Goal: Information Seeking & Learning: Learn about a topic

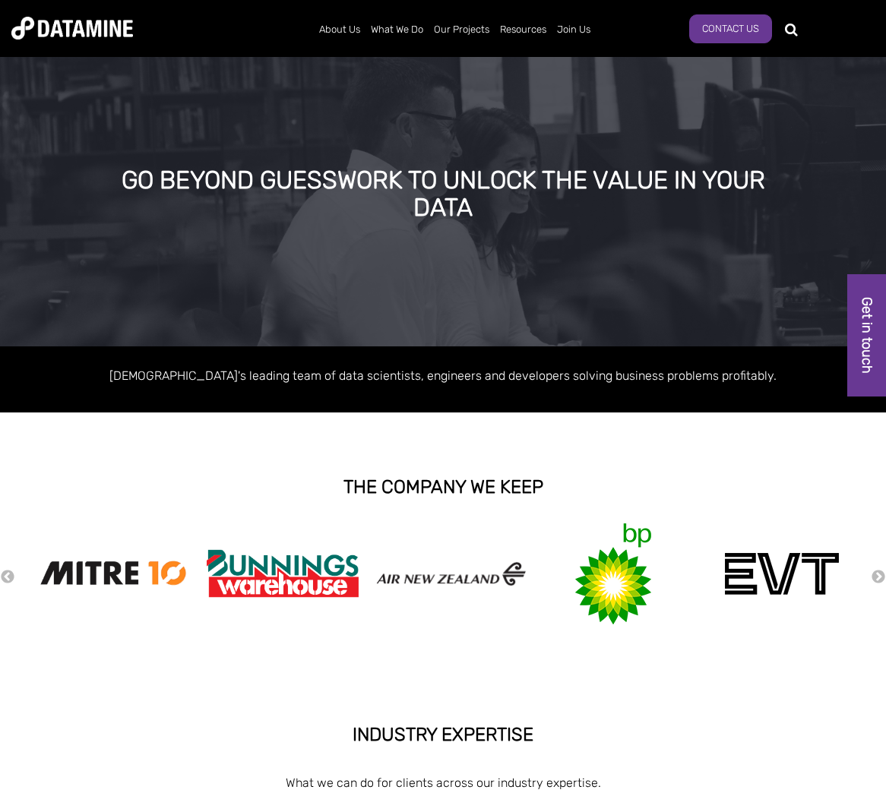
click at [502, 223] on div "GO BEYOND GUESSWORK TO UNLOCK THE VALUE IN YOUR DATA" at bounding box center [443, 199] width 886 height 293
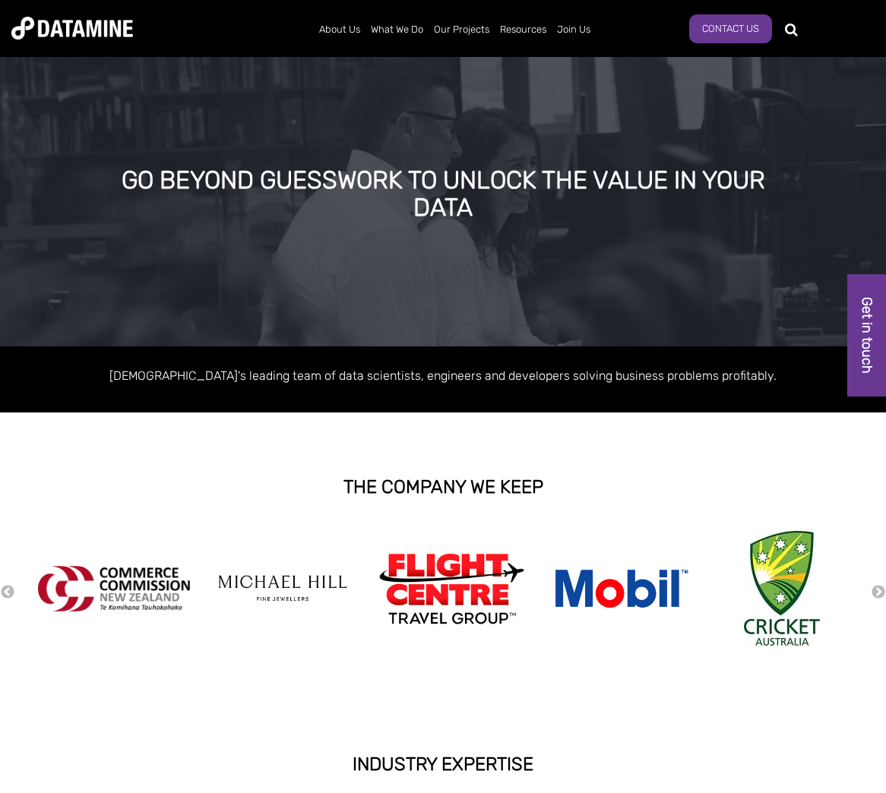
click at [280, 203] on div "GO BEYOND GUESSWORK TO UNLOCK THE VALUE IN YOUR DATA" at bounding box center [443, 194] width 670 height 54
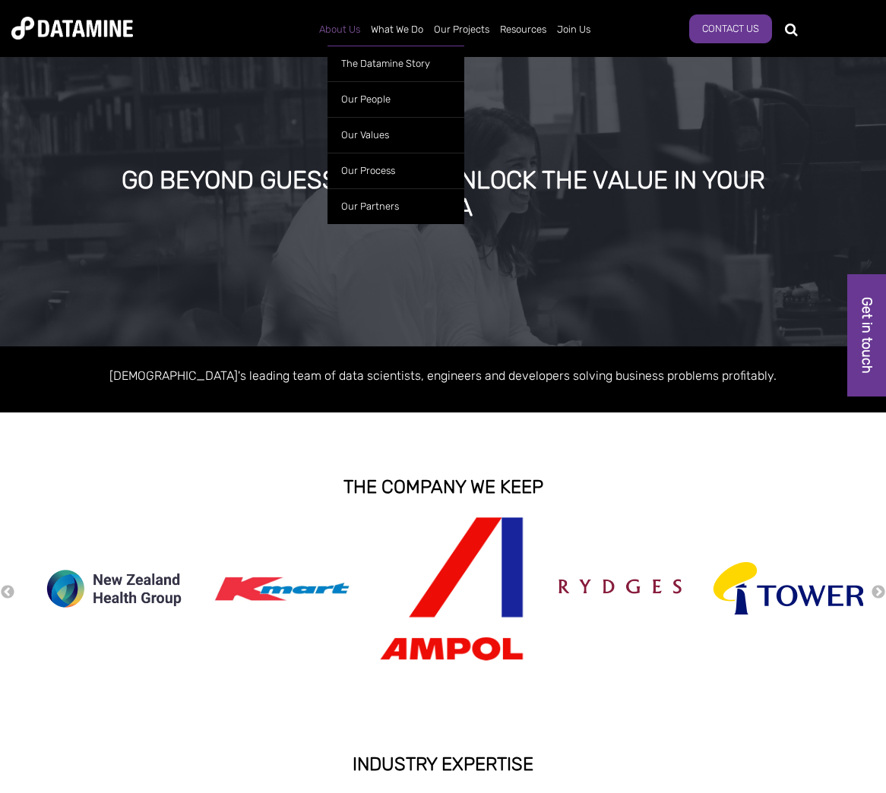
click at [351, 22] on link "About Us" at bounding box center [340, 29] width 52 height 39
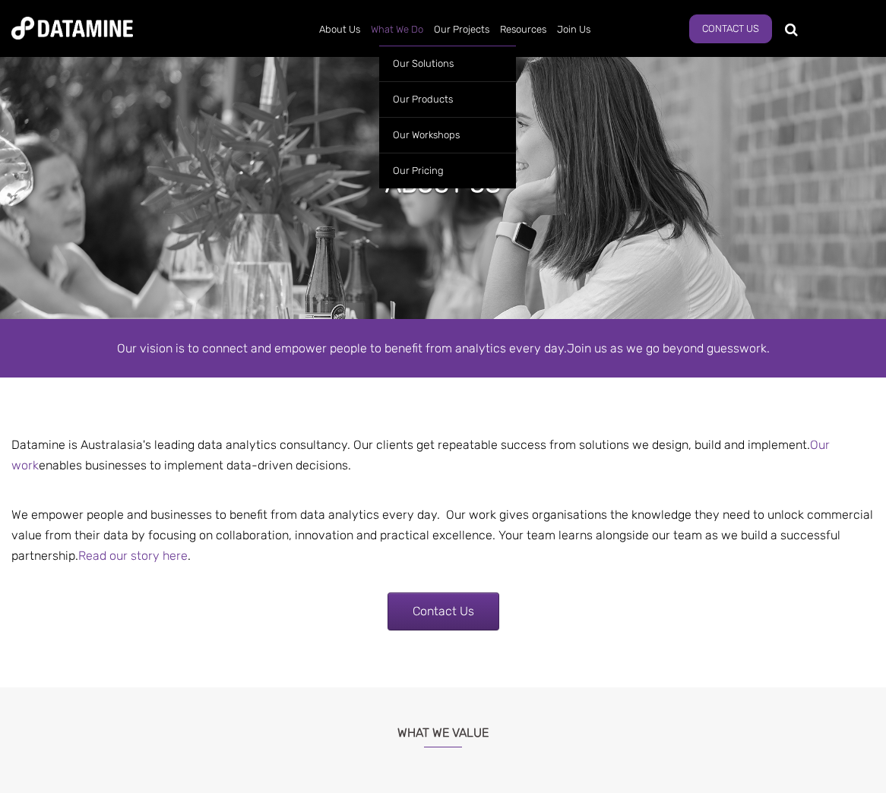
click at [389, 27] on link "What We Do" at bounding box center [396, 29] width 63 height 39
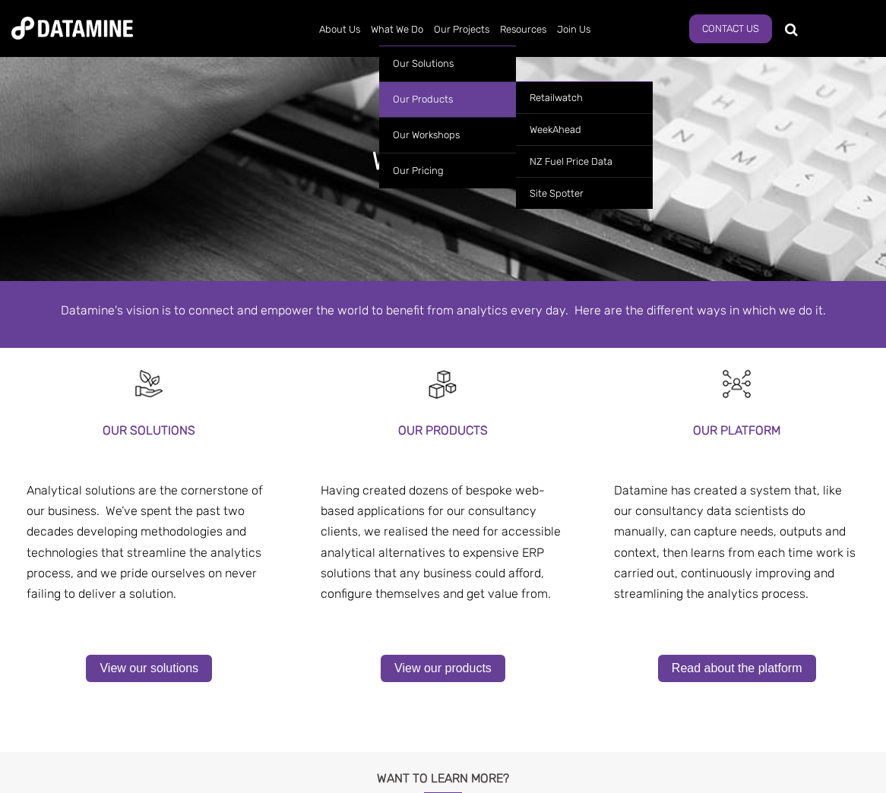
click at [418, 96] on link "Our Products" at bounding box center [447, 99] width 137 height 36
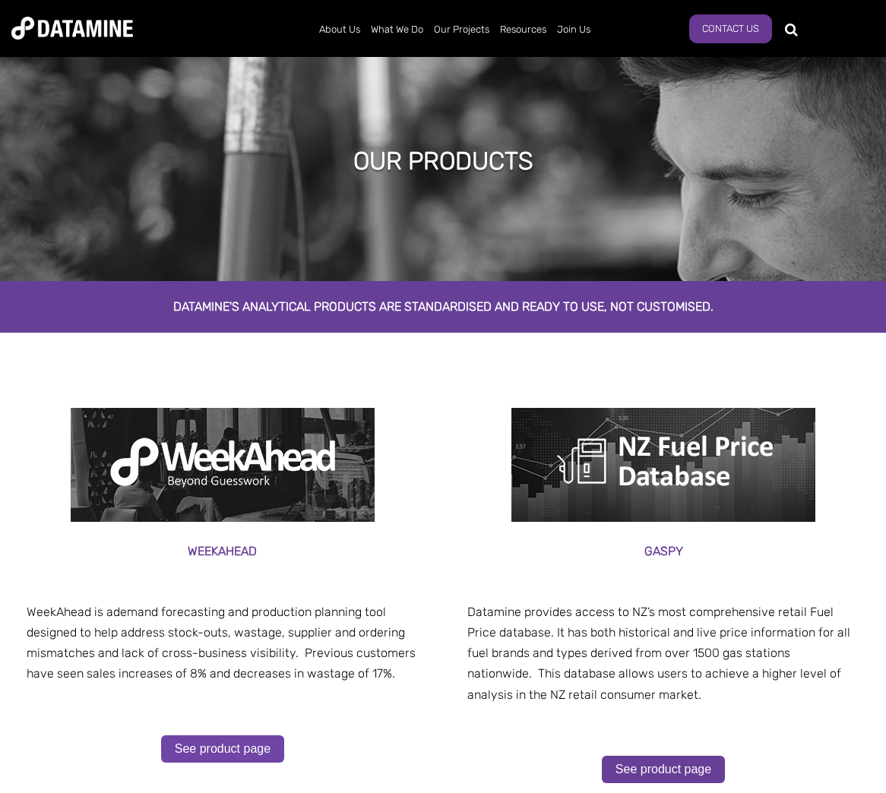
click at [216, 758] on link "See product page" at bounding box center [222, 748] width 123 height 27
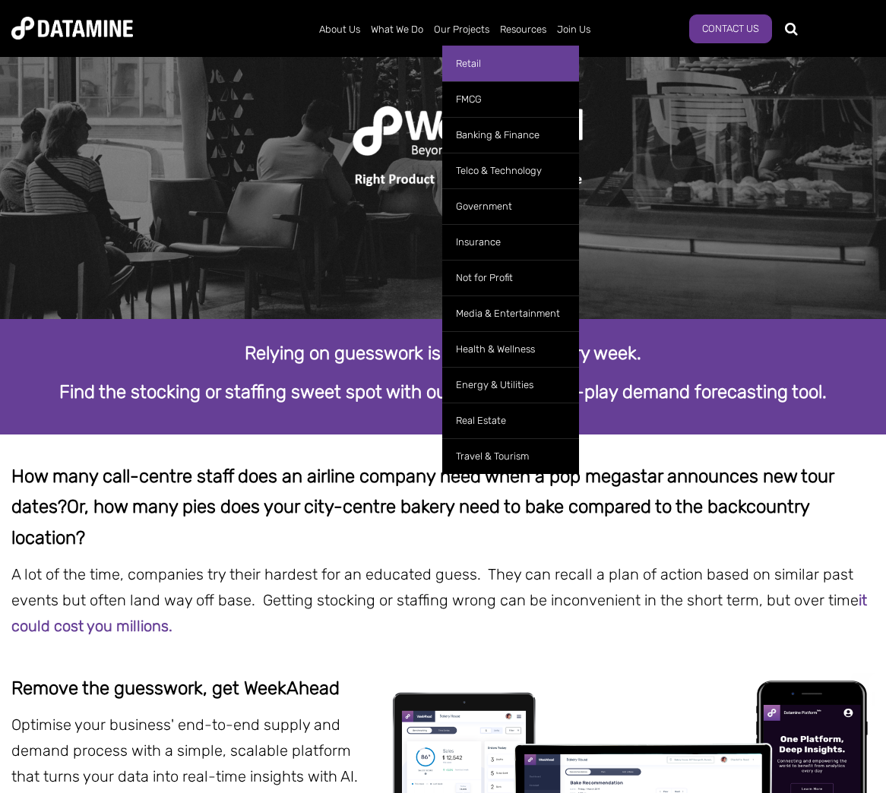
click at [475, 65] on link "Retail" at bounding box center [510, 64] width 137 height 36
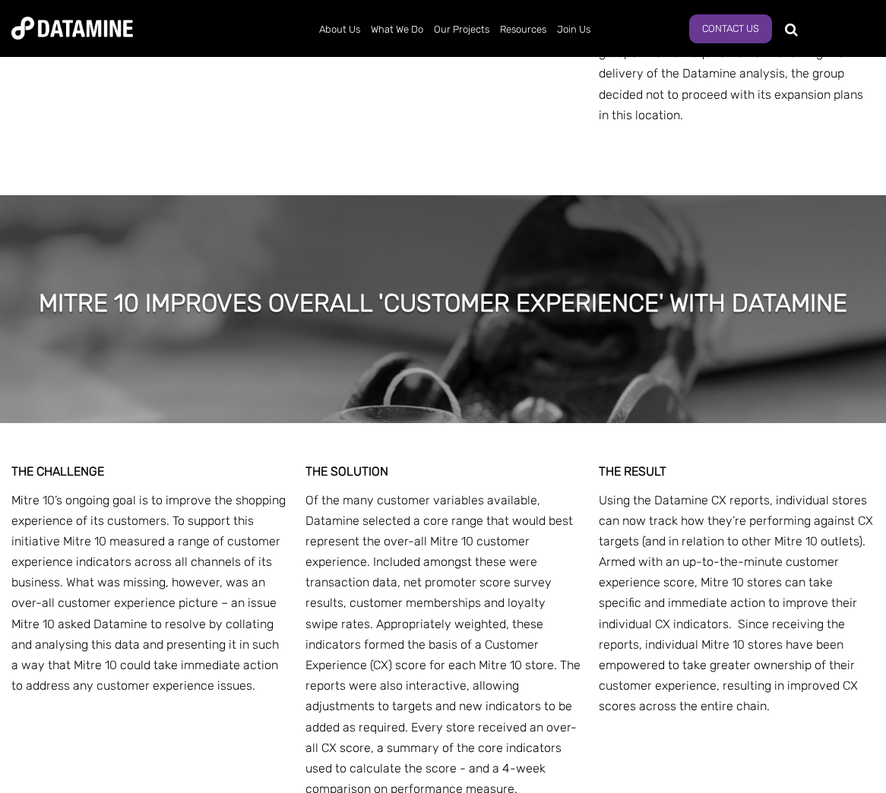
scroll to position [6644, 0]
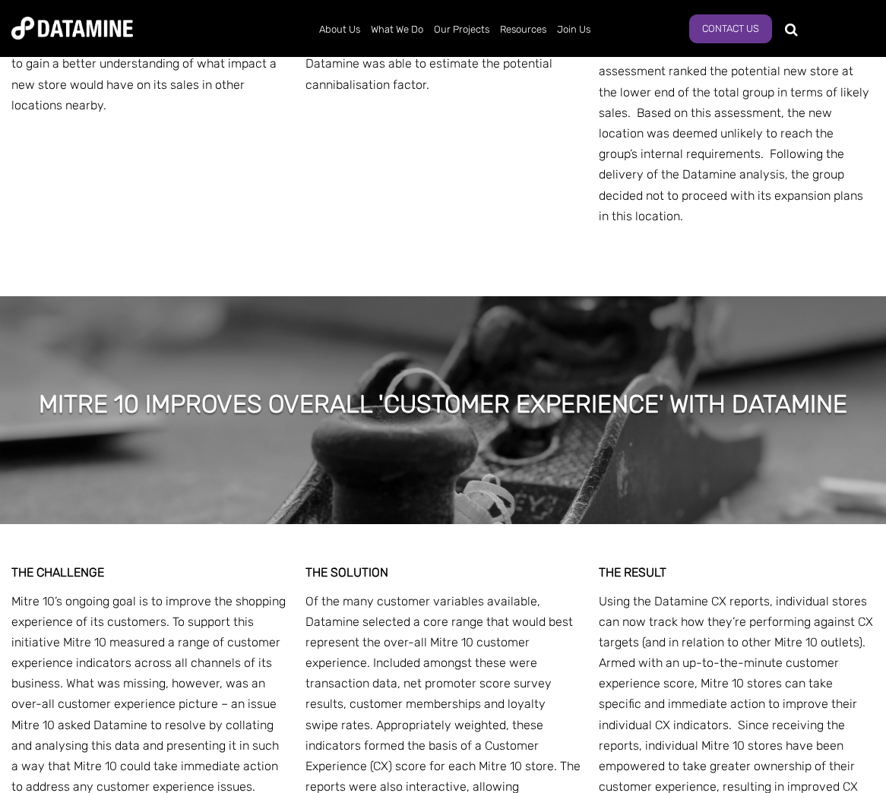
click at [502, 120] on div "THE CHALLENGE A large homeware chain was presented with an opportunity to open …" at bounding box center [442, 79] width 863 height 433
click at [575, 141] on div "THE CHALLENGE A large homeware chain was presented with an opportunity to open …" at bounding box center [442, 79] width 863 height 433
click at [373, 139] on div "THE CHALLENGE A large homeware chain was presented with an opportunity to open …" at bounding box center [442, 79] width 863 height 433
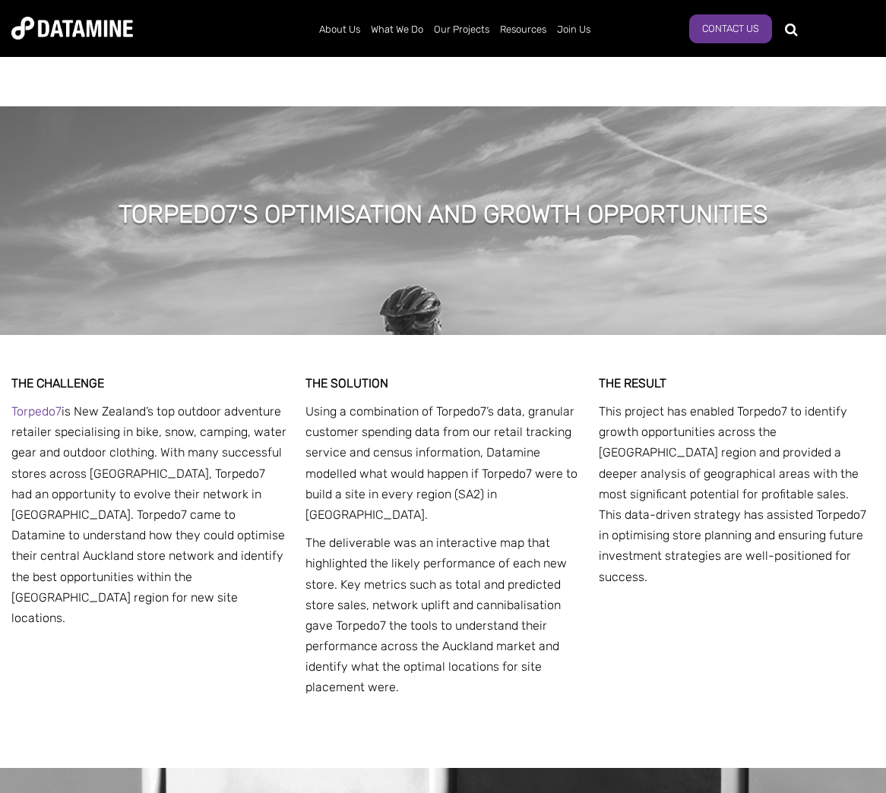
scroll to position [0, 0]
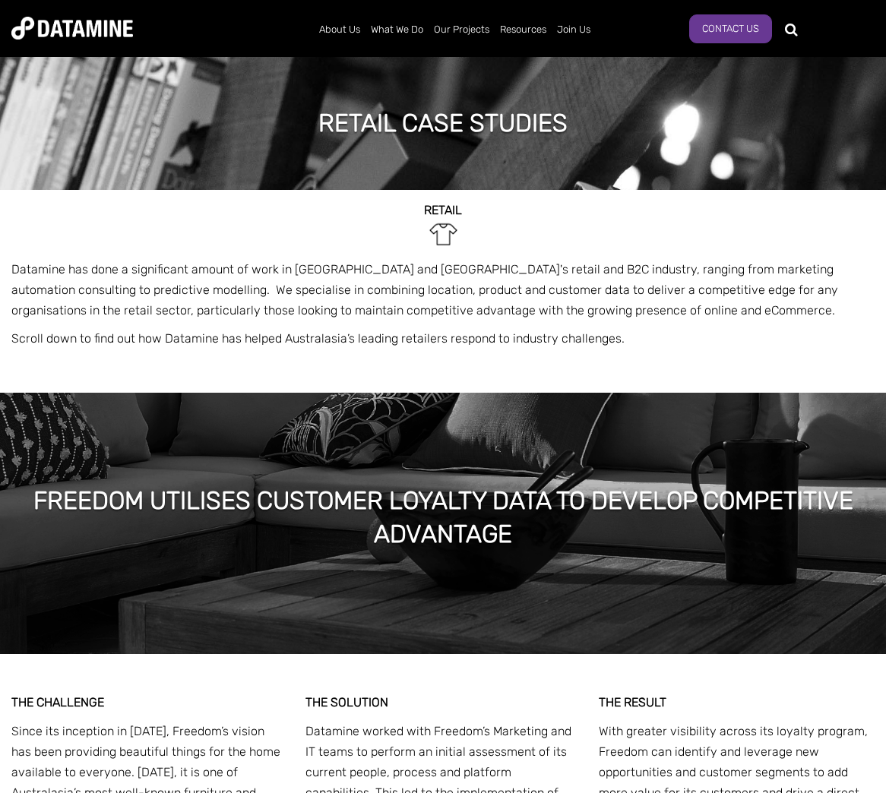
click at [77, 19] on img at bounding box center [72, 28] width 122 height 23
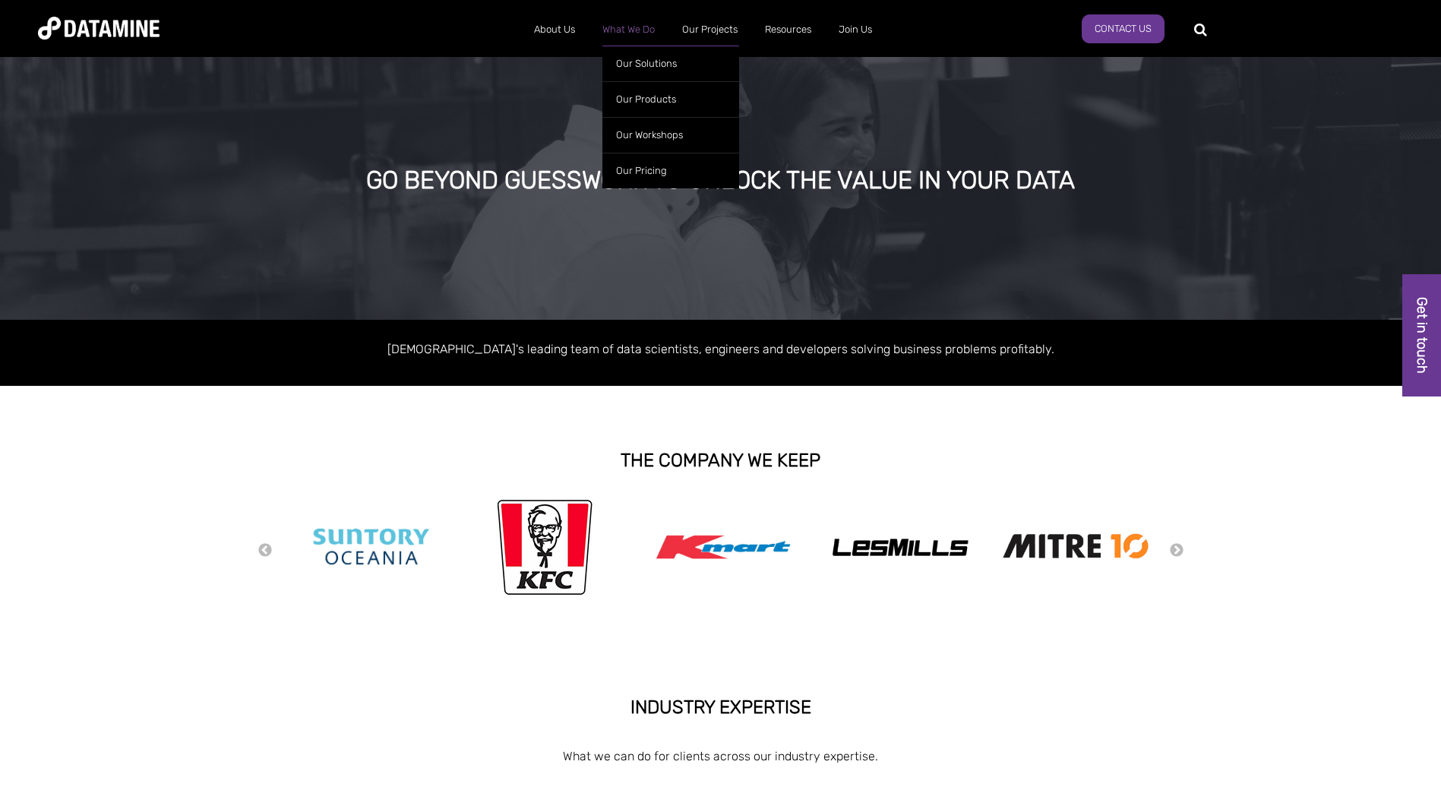
click at [649, 29] on link "What We Do" at bounding box center [629, 29] width 80 height 39
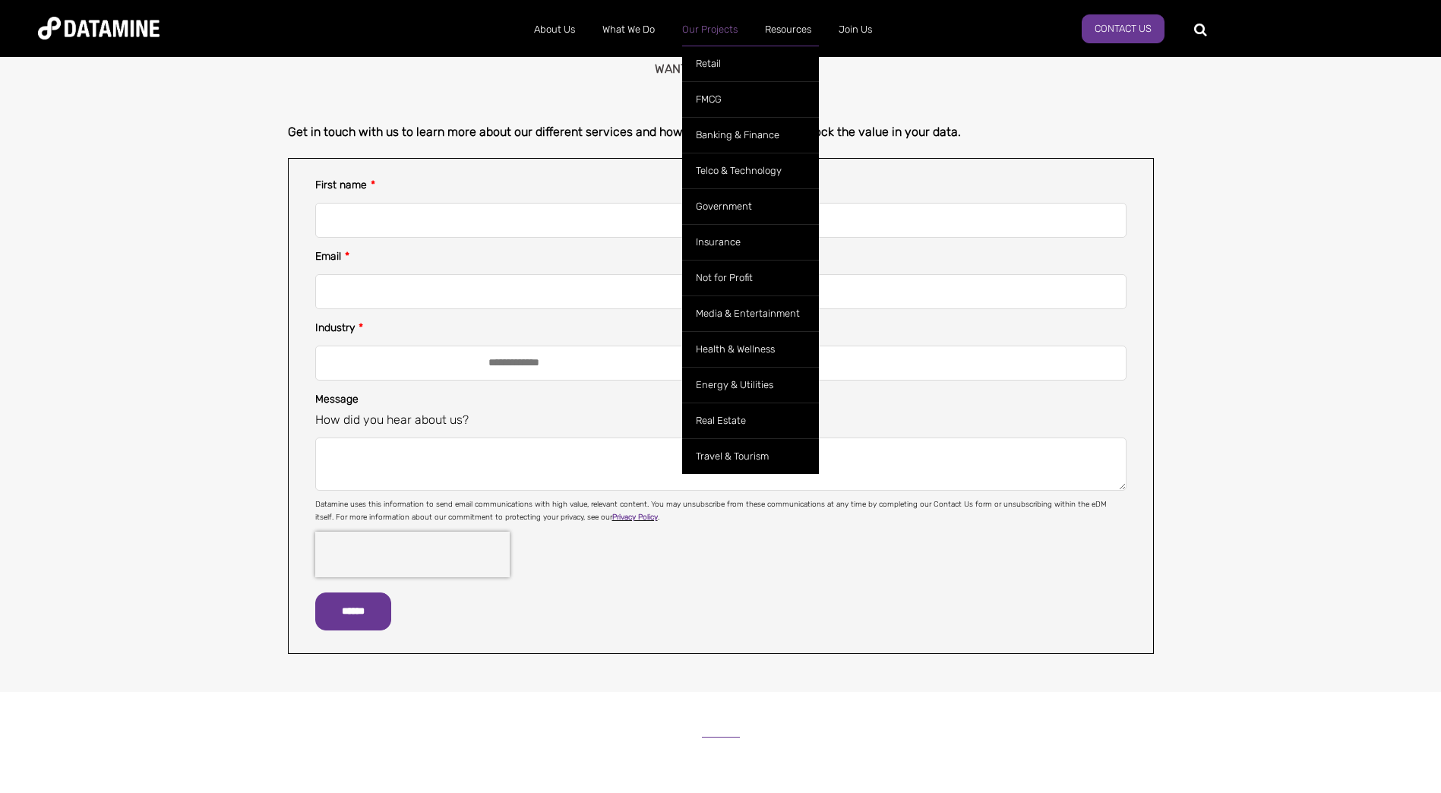
scroll to position [614, 0]
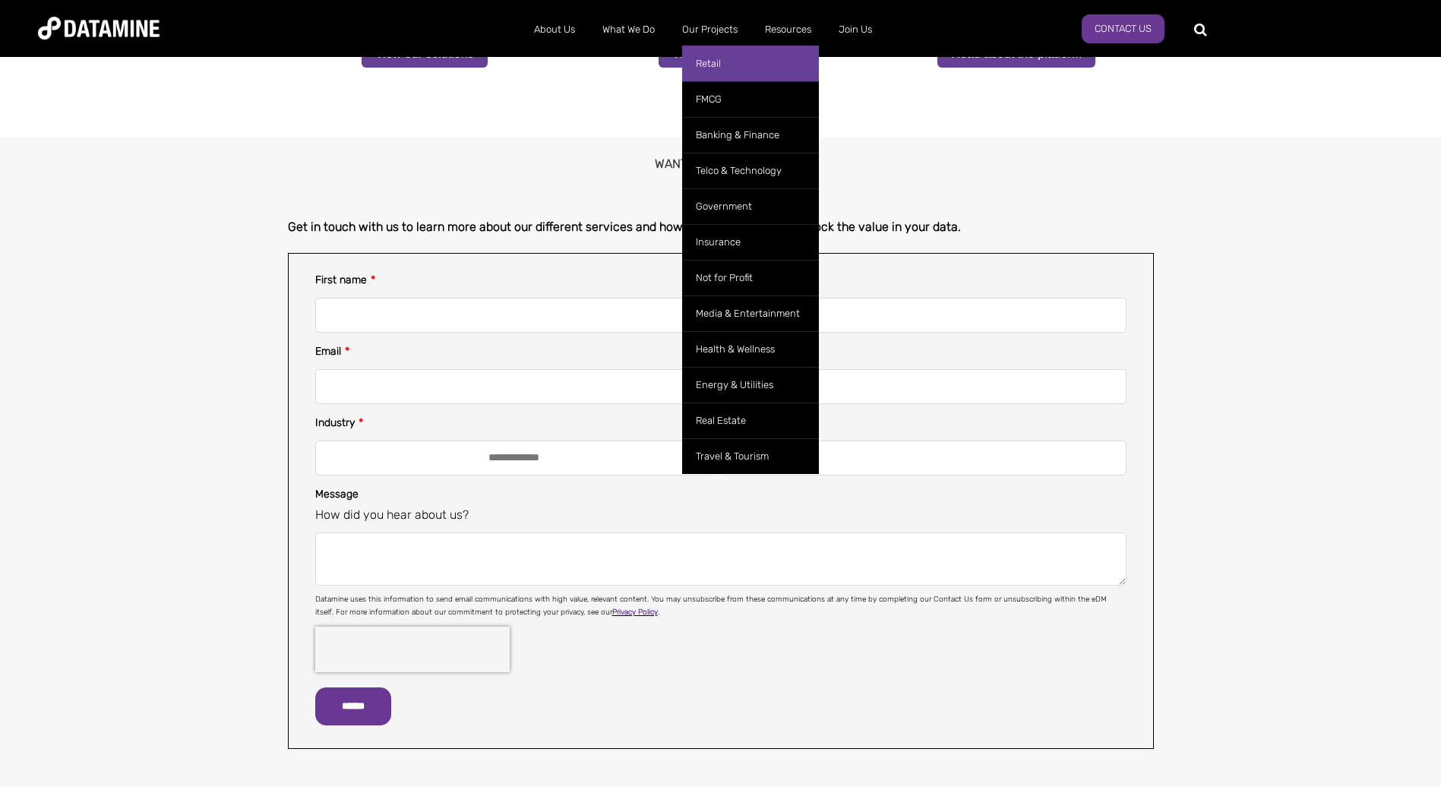
click at [711, 57] on link "Retail" at bounding box center [750, 64] width 137 height 36
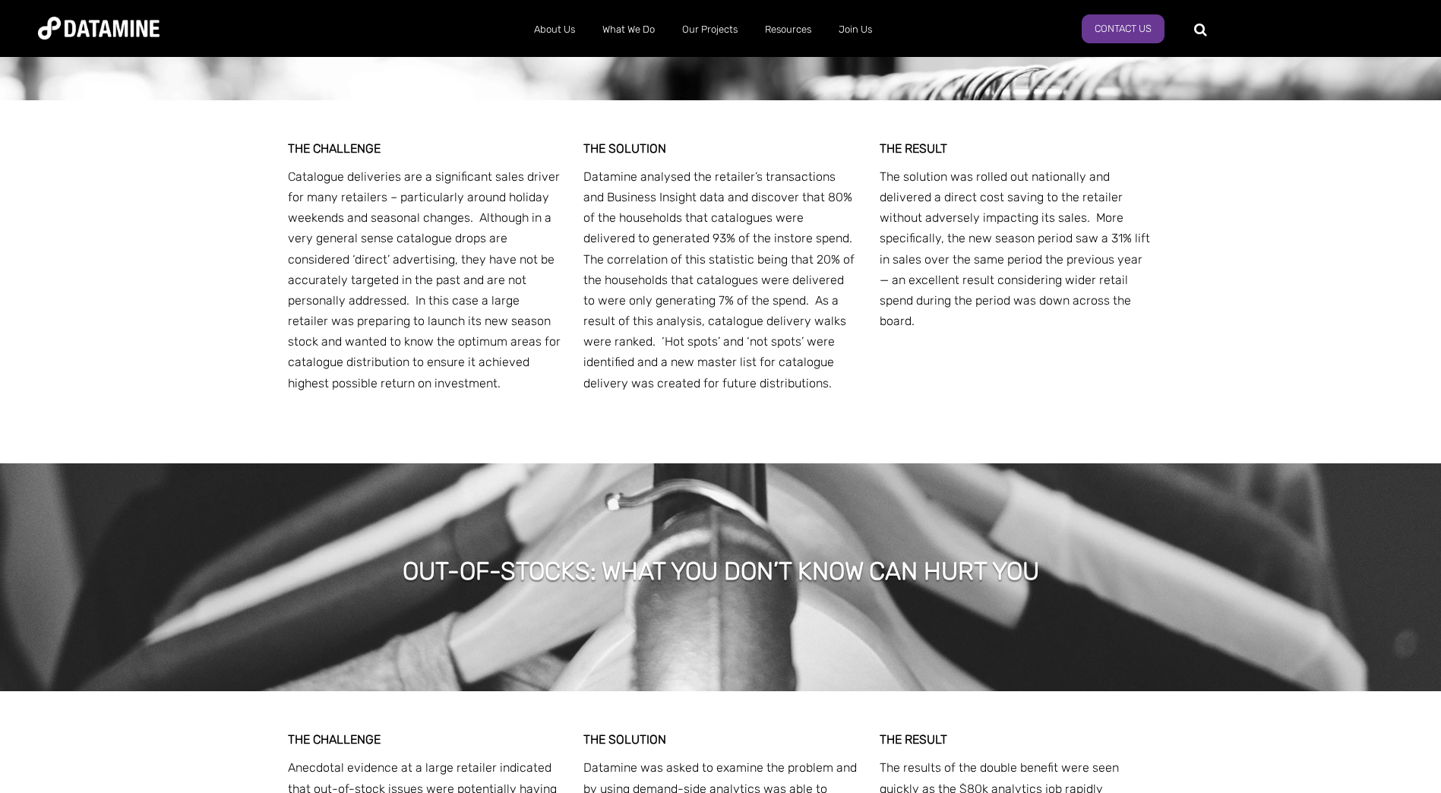
scroll to position [4861, 0]
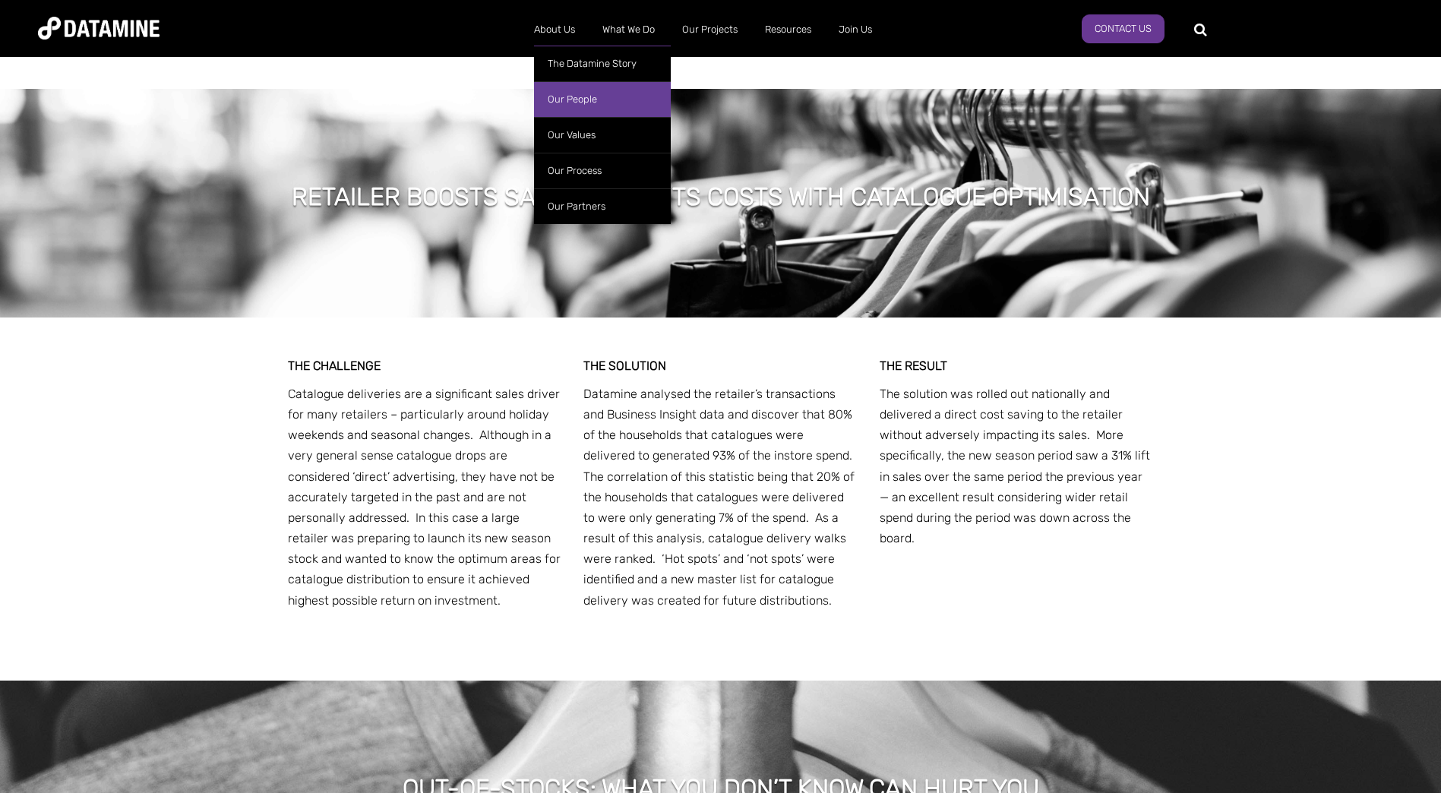
click at [564, 99] on link "Our People" at bounding box center [602, 99] width 137 height 36
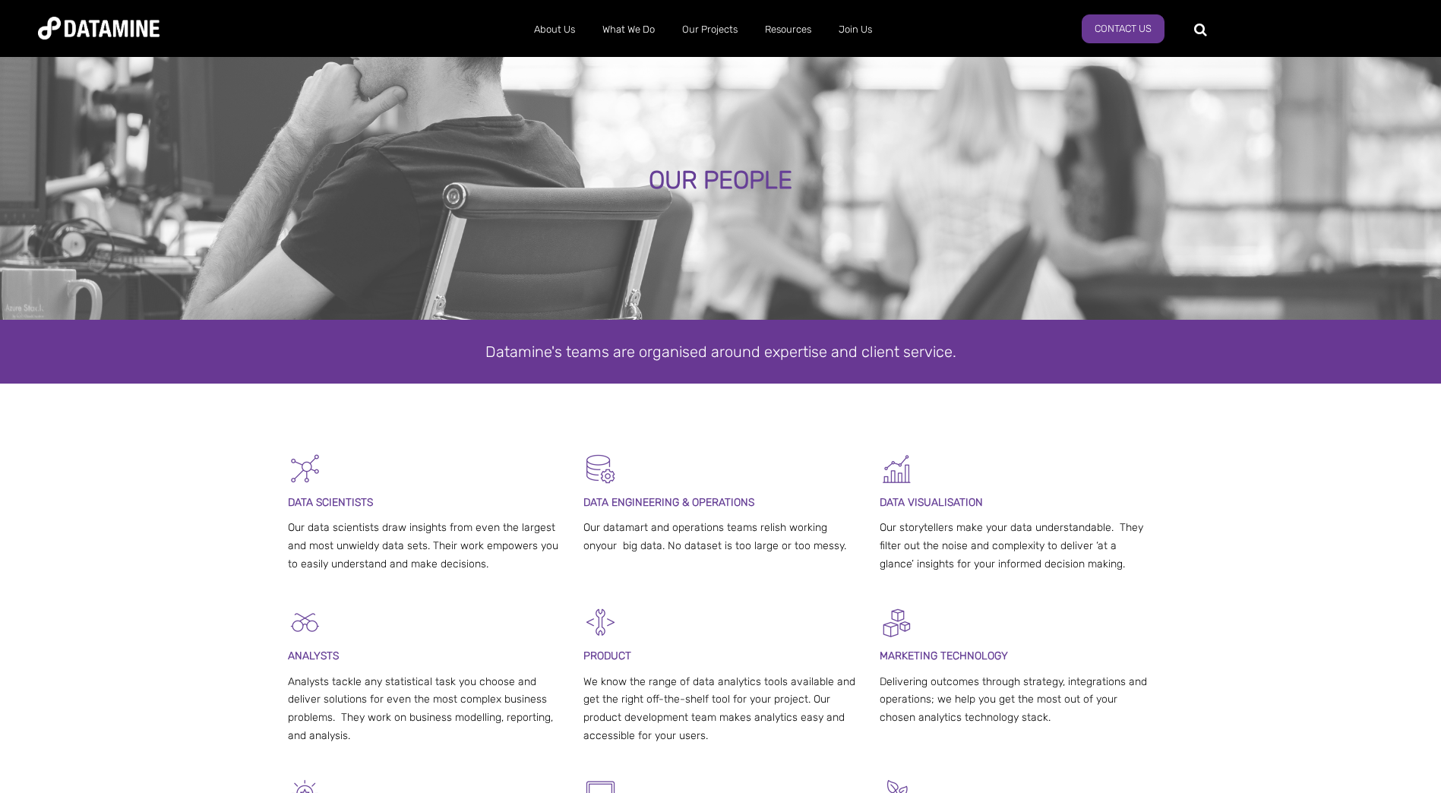
click at [122, 29] on img at bounding box center [99, 28] width 122 height 23
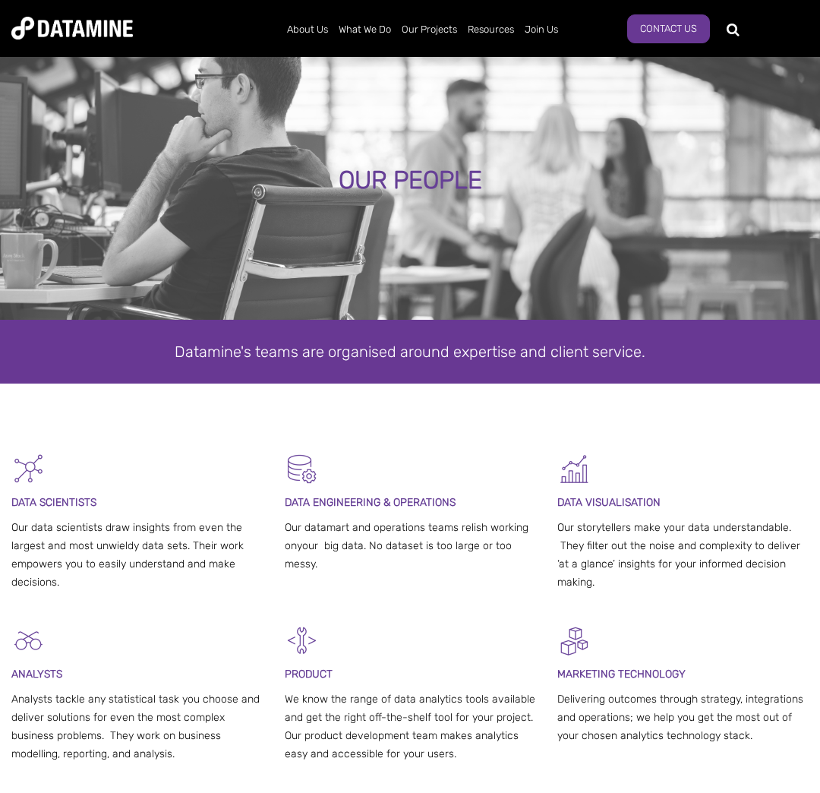
drag, startPoint x: 504, startPoint y: 119, endPoint x: 56, endPoint y: 38, distance: 454.6
click at [56, 38] on div "About Us The Datamine Story Our People Our Values Our Process Our Partners What…" at bounding box center [409, 28] width 797 height 43
click at [56, 32] on img at bounding box center [72, 28] width 122 height 23
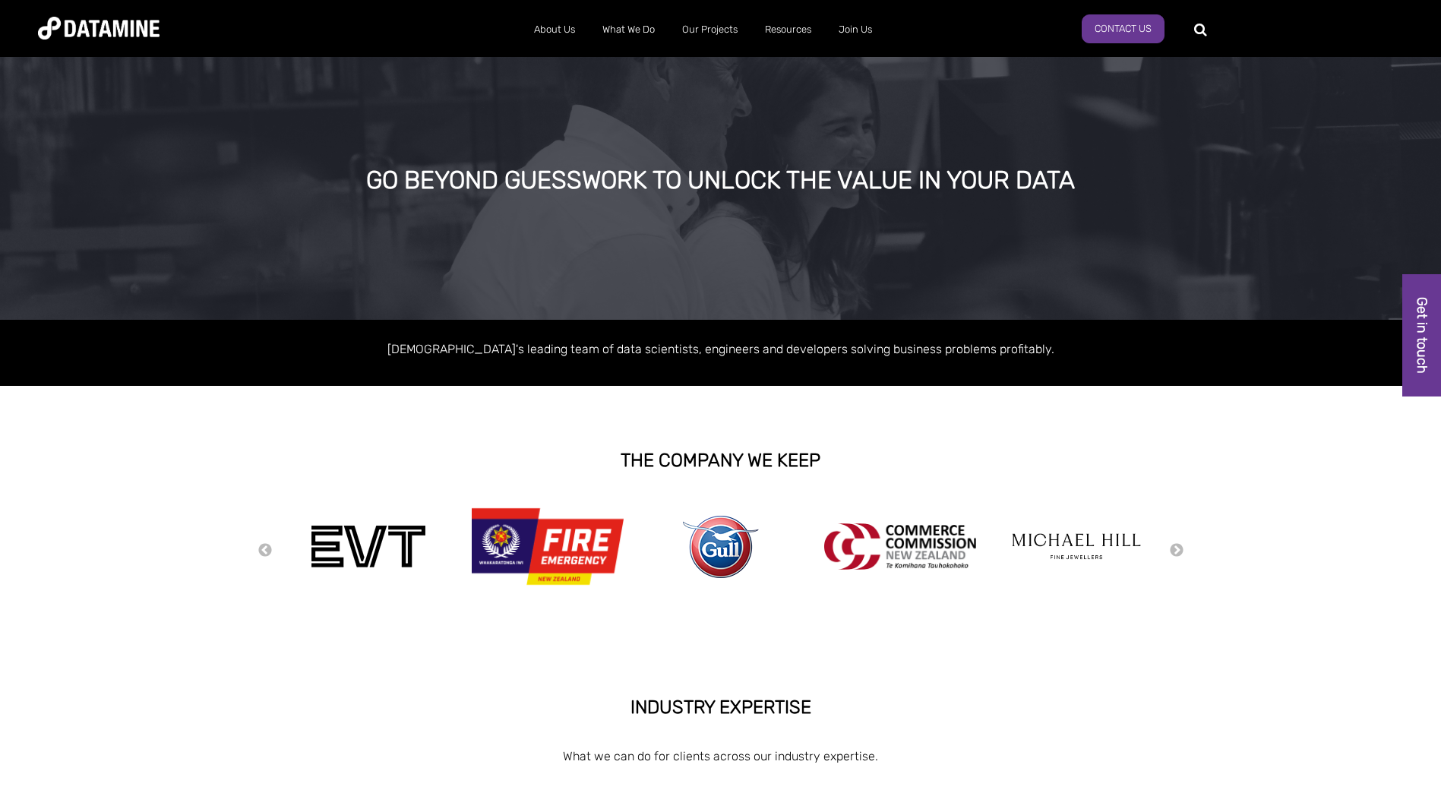
click at [360, 133] on div "GO BEYOND GUESSWORK TO UNLOCK THE VALUE IN YOUR DATA" at bounding box center [720, 186] width 1441 height 267
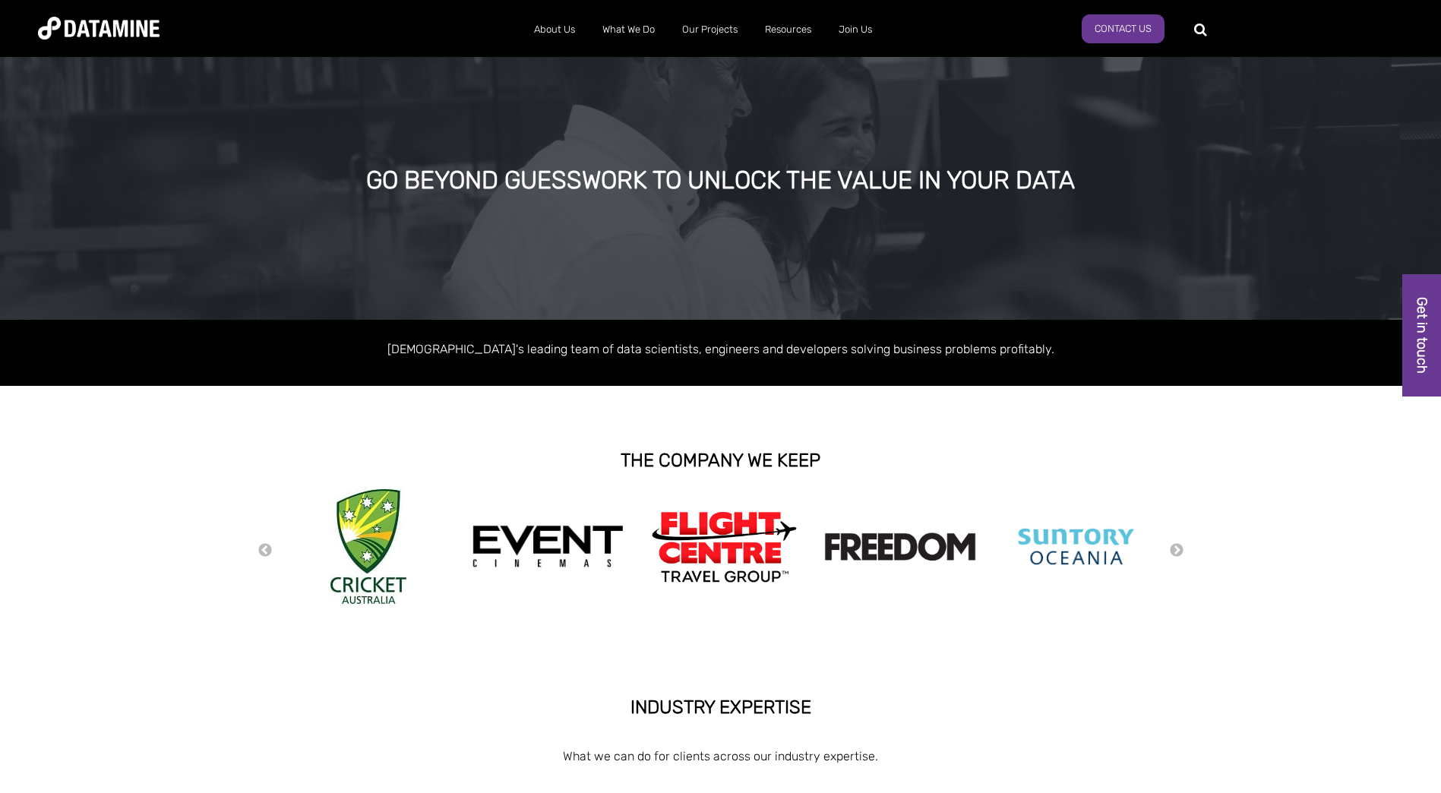
click at [261, 148] on div "GO BEYOND GUESSWORK TO UNLOCK THE VALUE IN YOUR DATA" at bounding box center [720, 186] width 1441 height 267
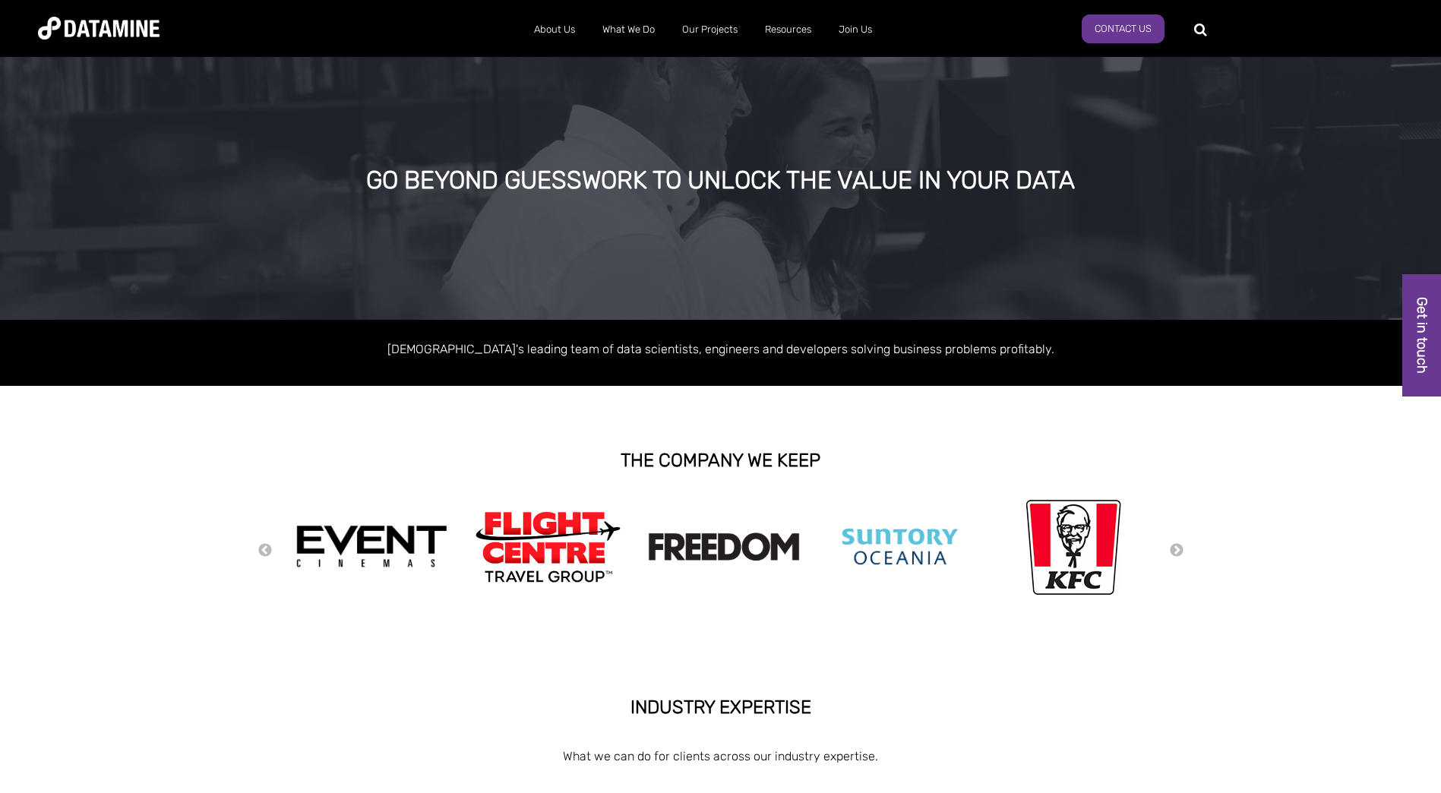
drag, startPoint x: 272, startPoint y: 125, endPoint x: 208, endPoint y: 233, distance: 125.3
click at [208, 233] on div "GO BEYOND GUESSWORK TO UNLOCK THE VALUE IN YOUR DATA" at bounding box center [720, 186] width 1441 height 267
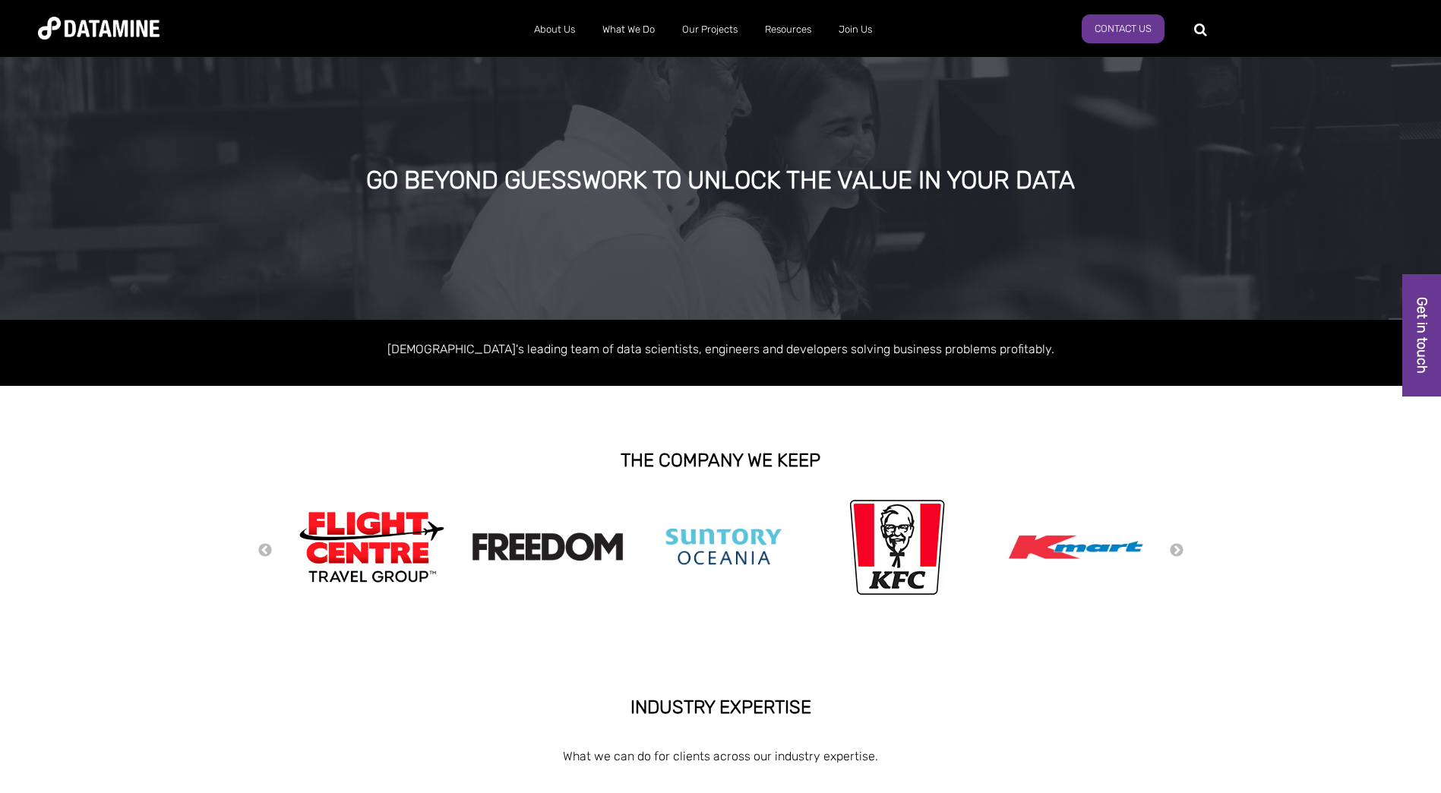
click at [226, 210] on div "GO BEYOND GUESSWORK TO UNLOCK THE VALUE IN YOUR DATA" at bounding box center [720, 186] width 1441 height 267
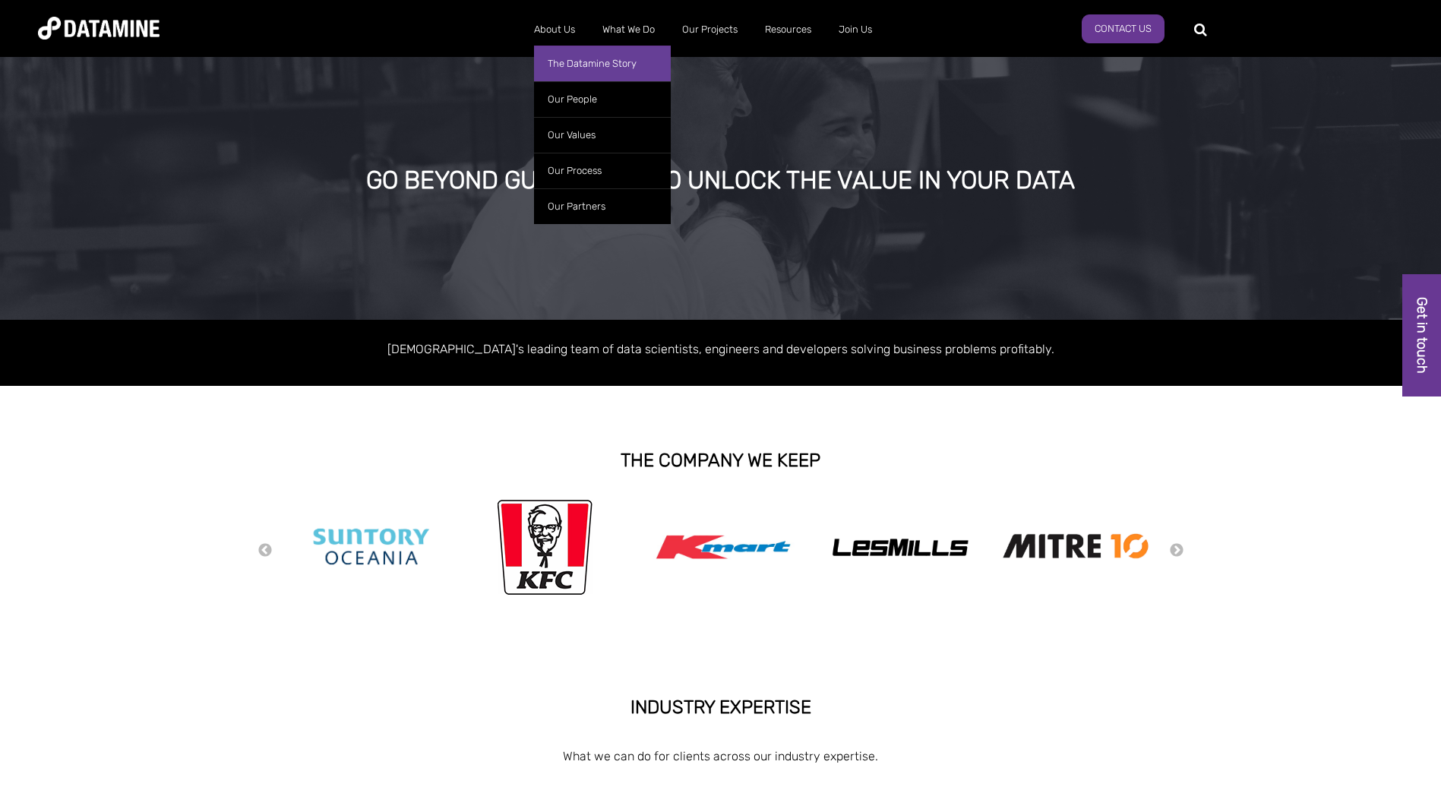
click at [568, 65] on link "The Datamine Story" at bounding box center [602, 64] width 137 height 36
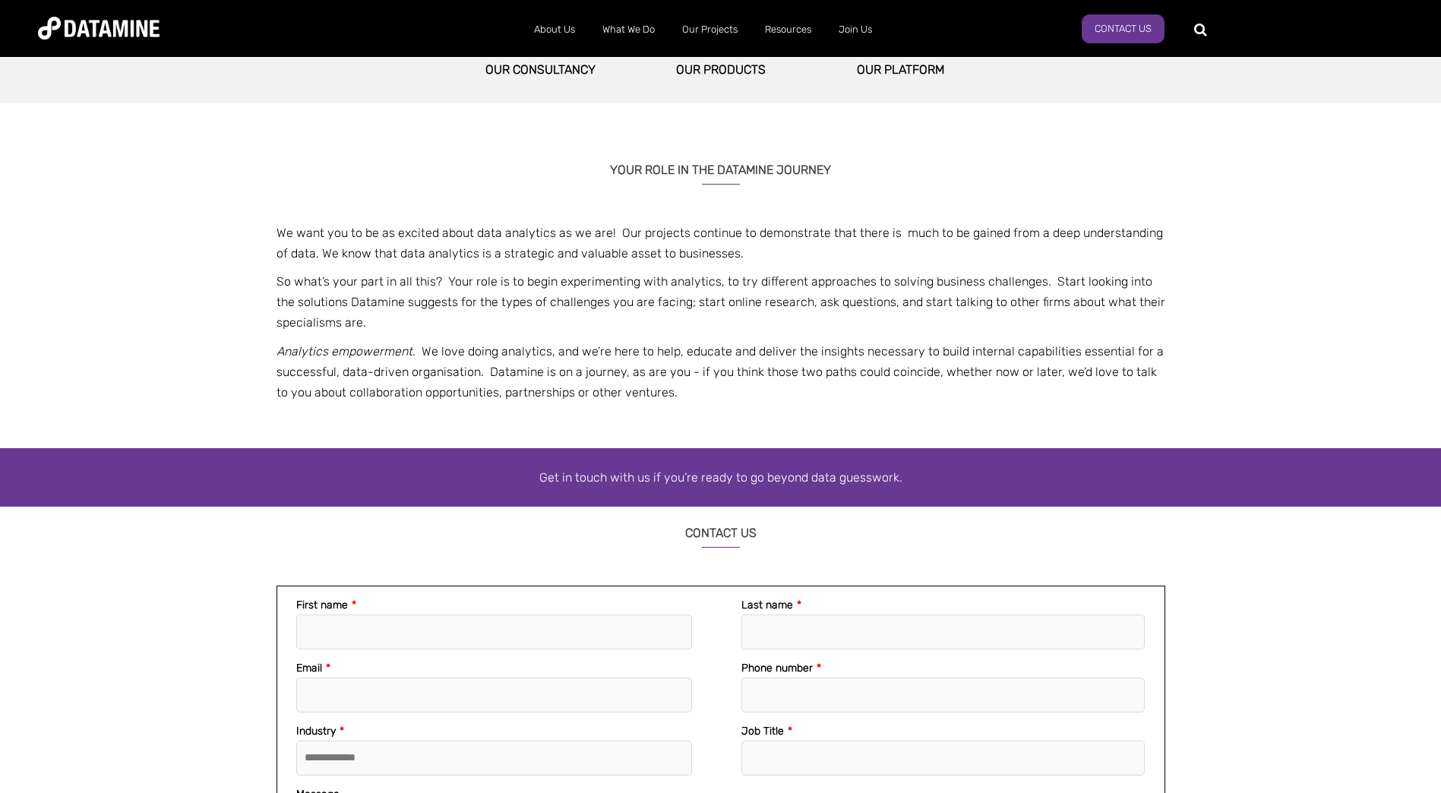
scroll to position [1443, 0]
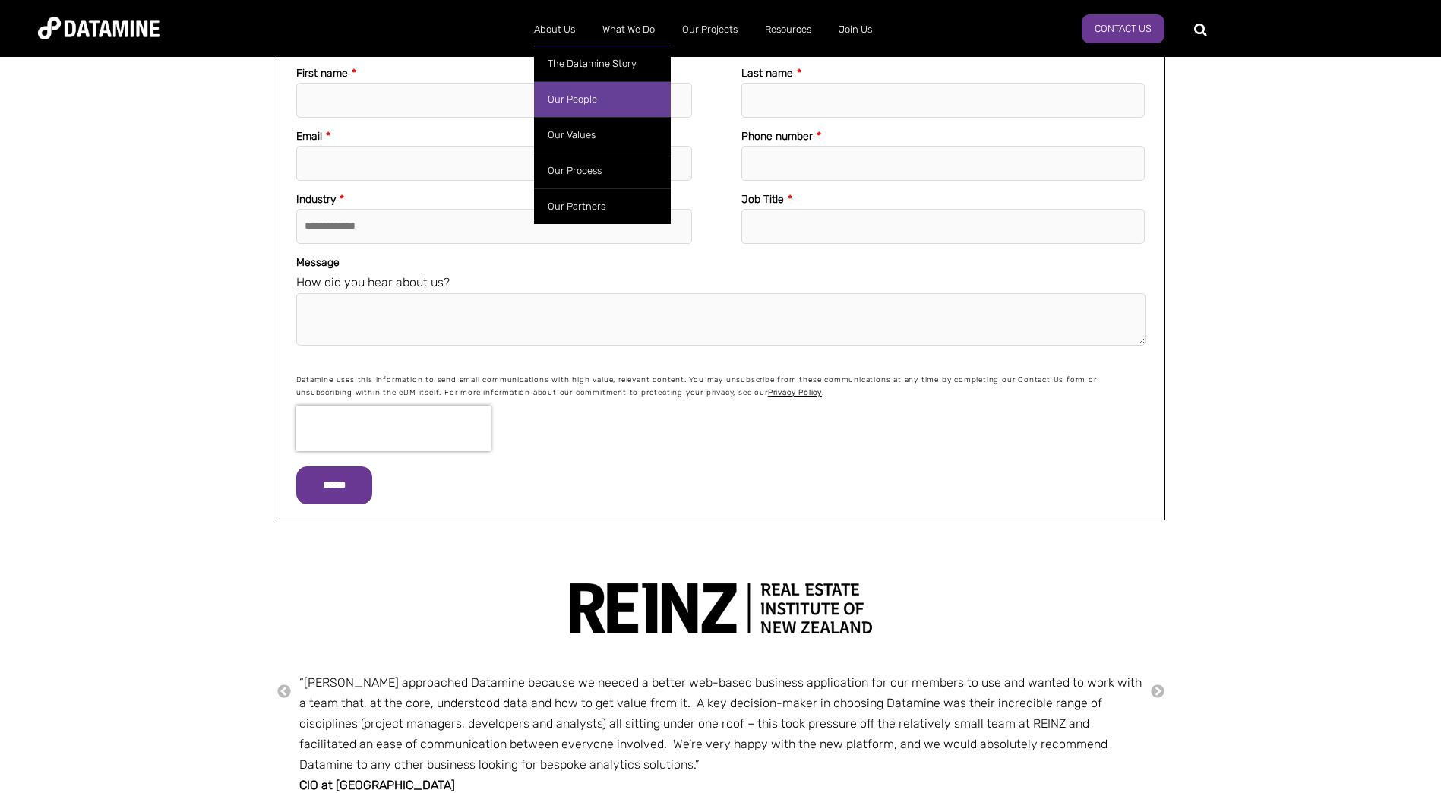
click at [567, 88] on link "Our People" at bounding box center [602, 99] width 137 height 36
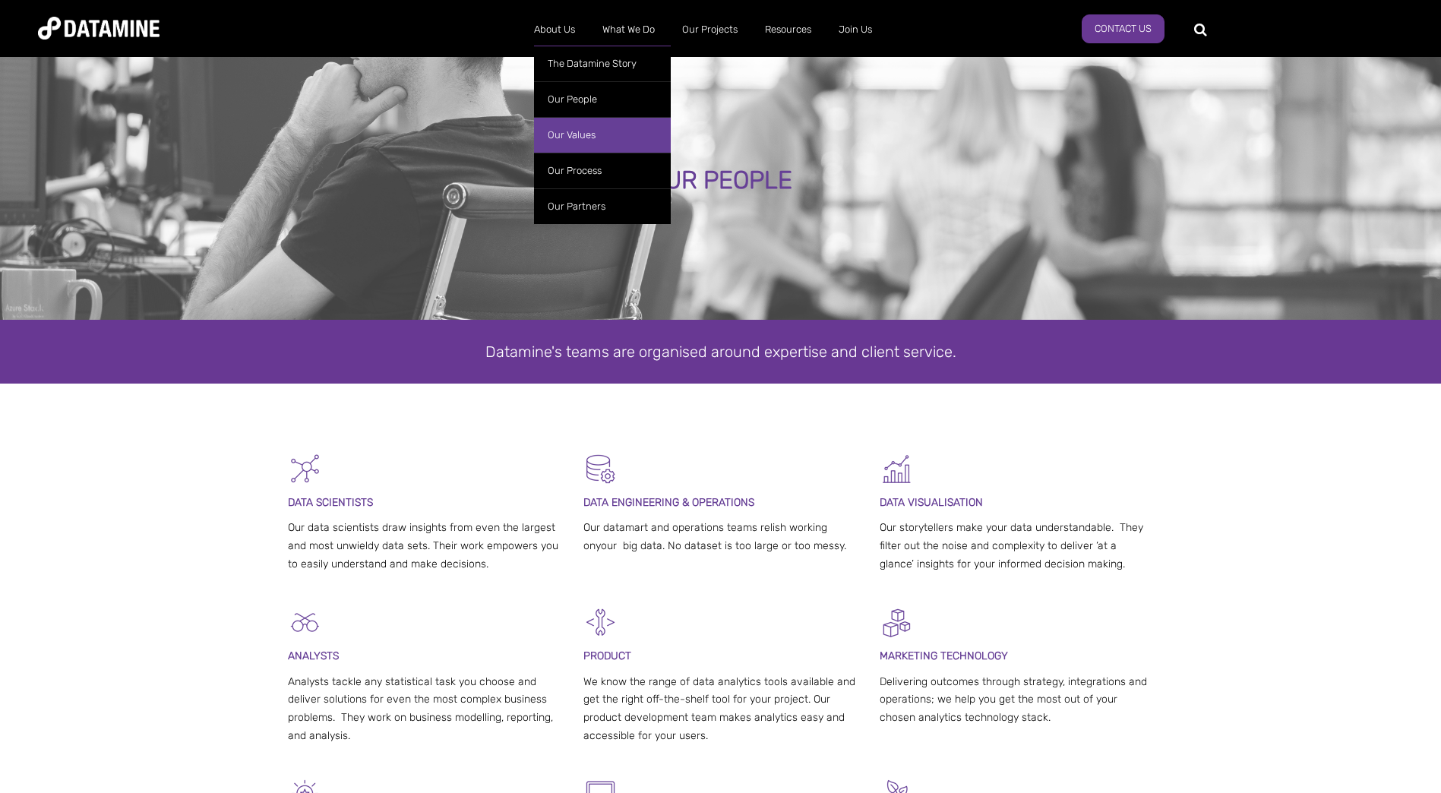
click at [570, 136] on link "Our Values" at bounding box center [602, 135] width 137 height 36
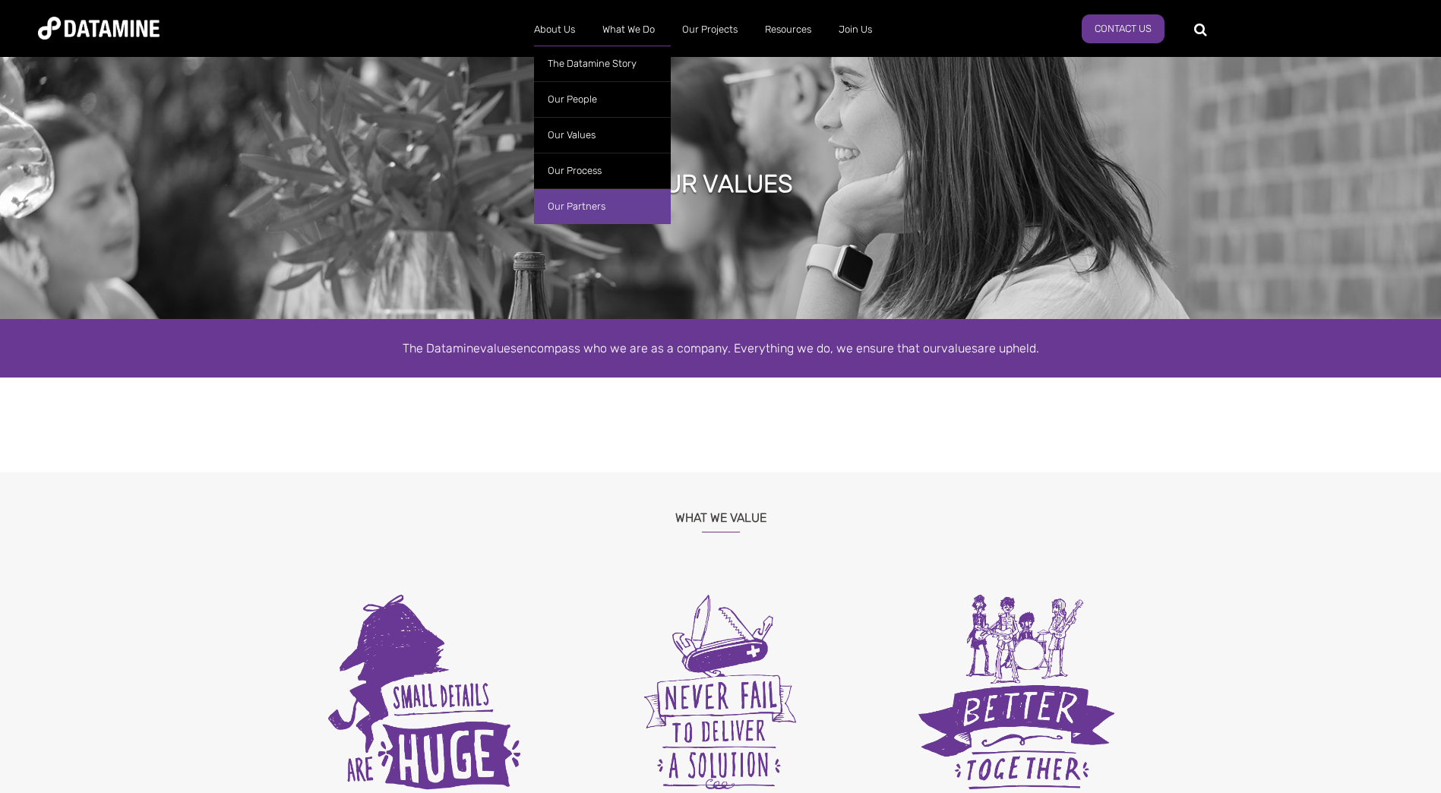
click at [595, 204] on link "Our Partners" at bounding box center [602, 206] width 137 height 36
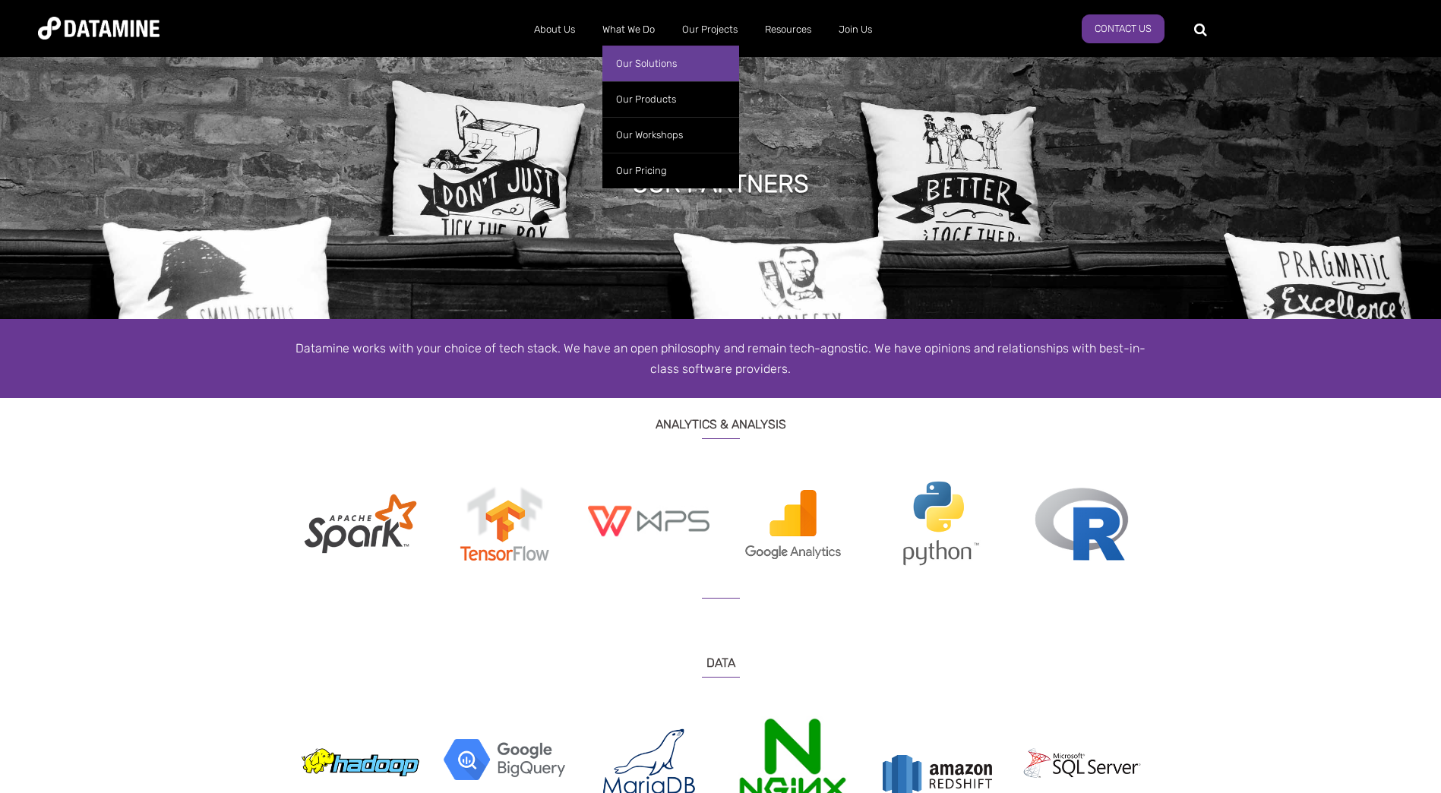
click at [660, 60] on link "Our Solutions" at bounding box center [670, 64] width 137 height 36
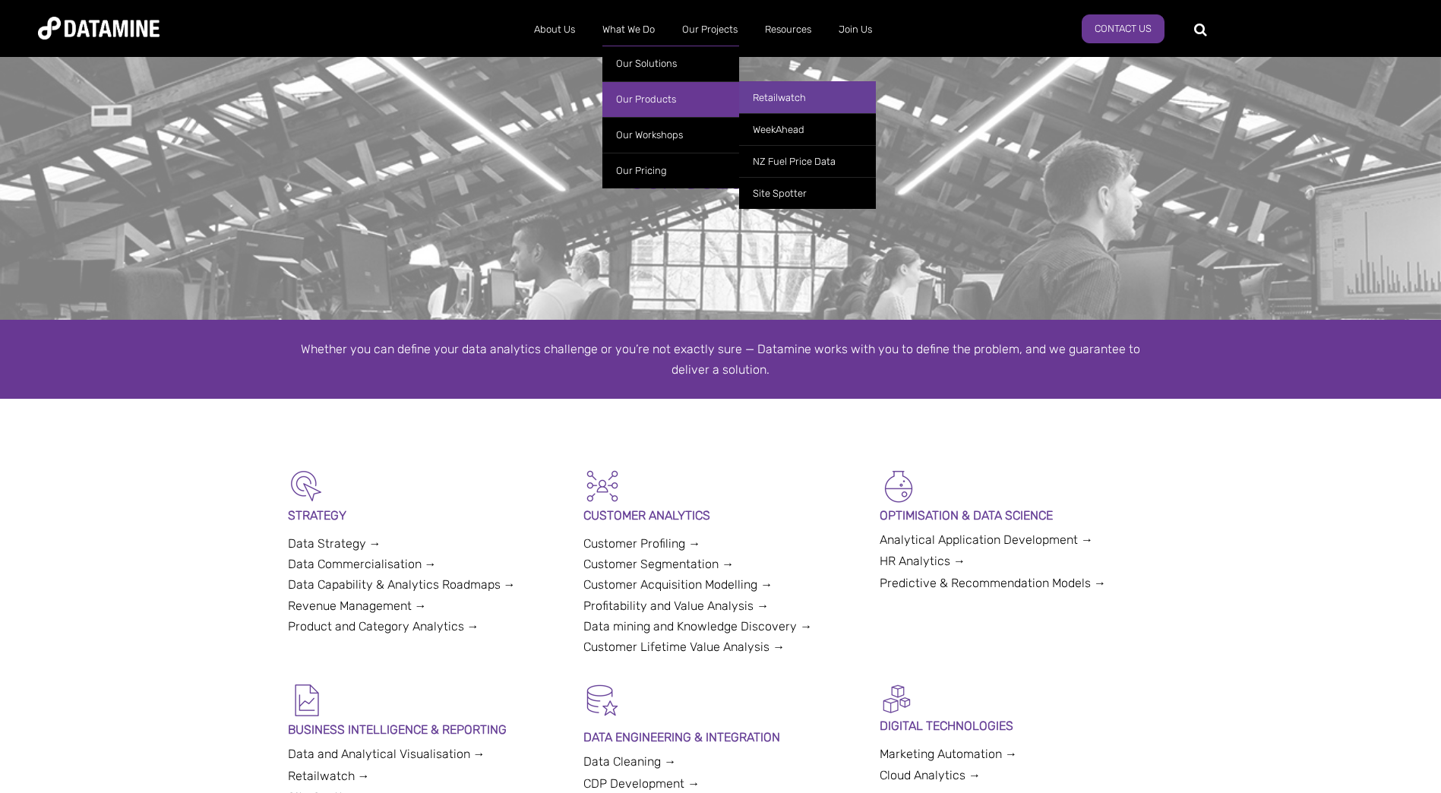
click at [762, 95] on link "Retailwatch" at bounding box center [807, 97] width 137 height 32
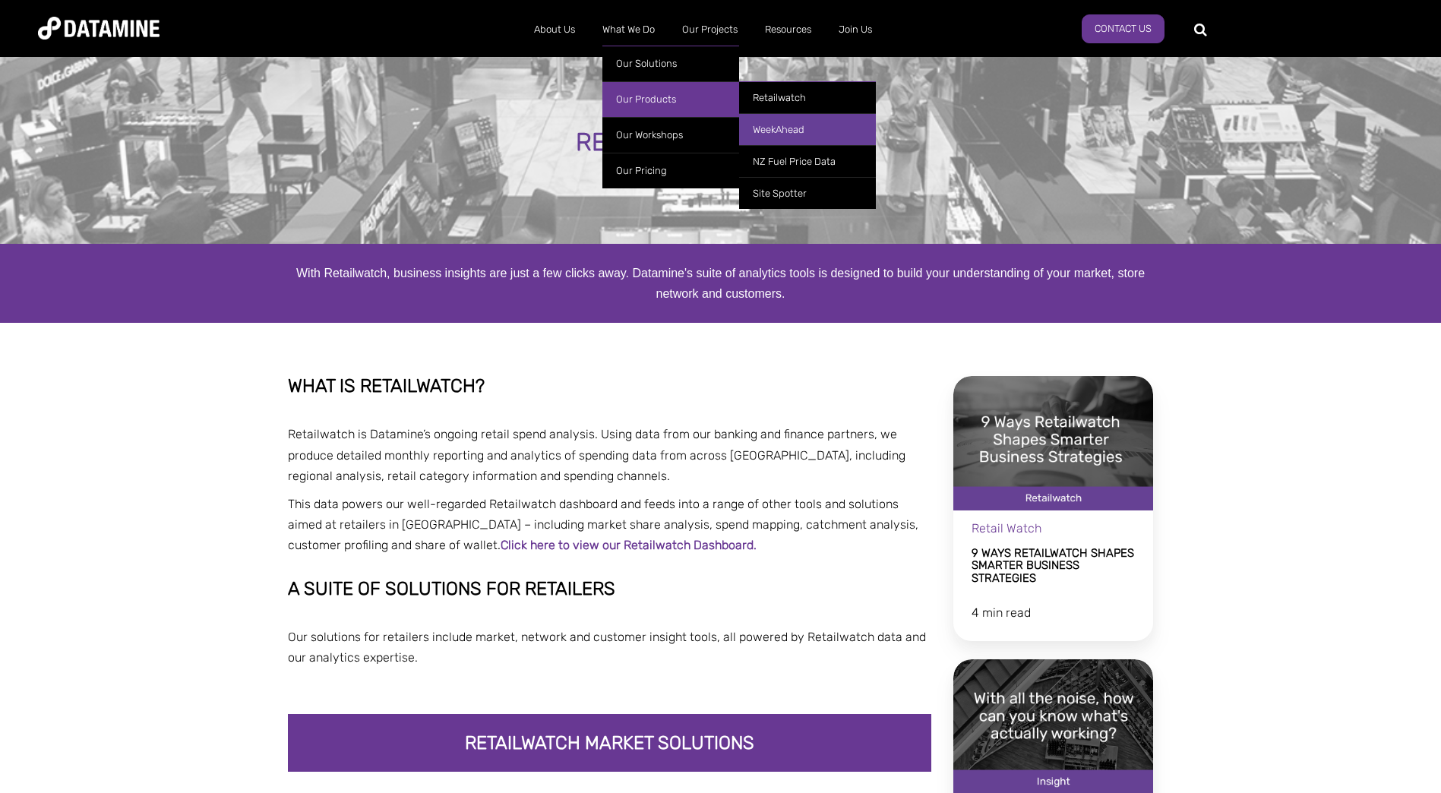
click at [763, 132] on link "WeekAhead" at bounding box center [807, 129] width 137 height 32
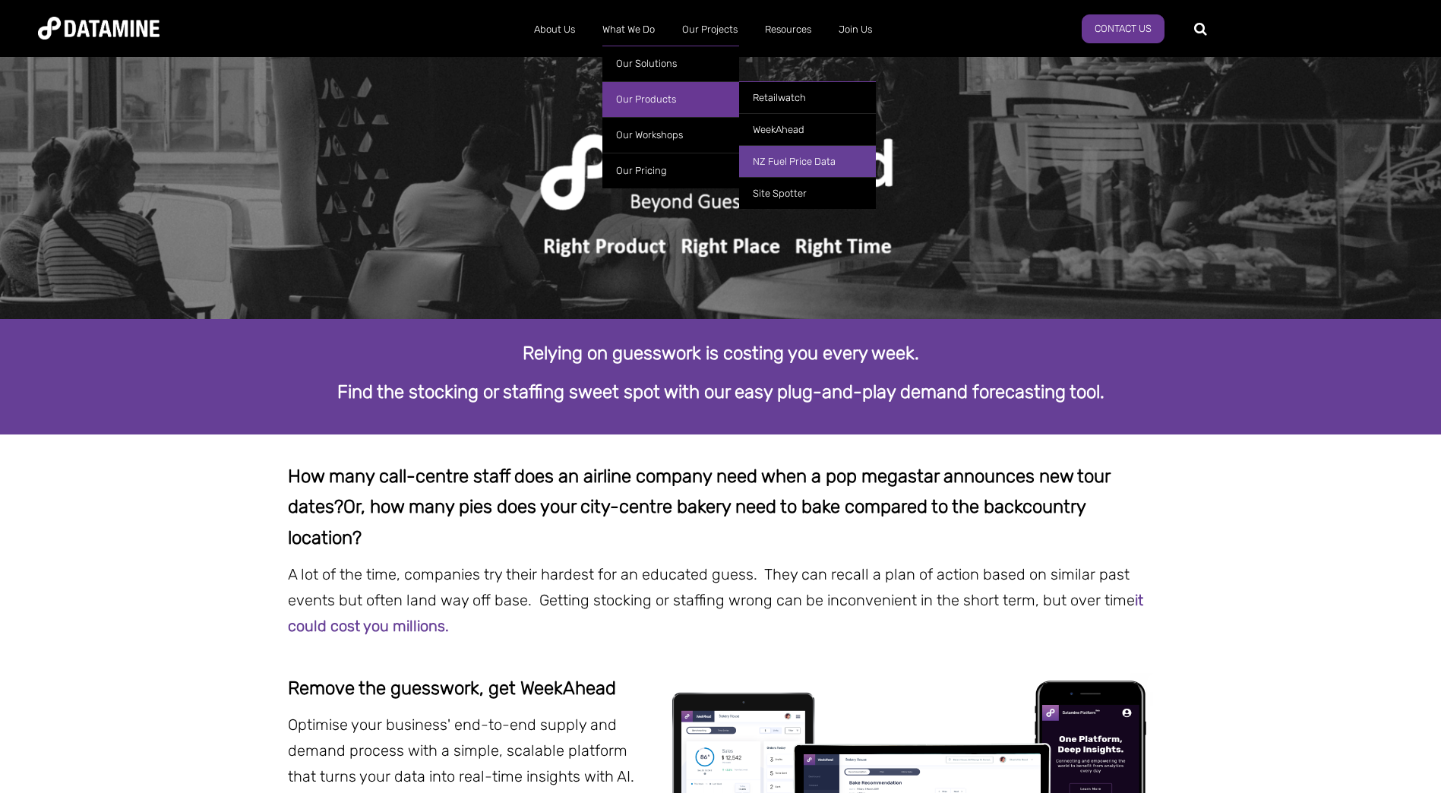
click at [766, 154] on link "NZ Fuel Price Data" at bounding box center [807, 161] width 137 height 32
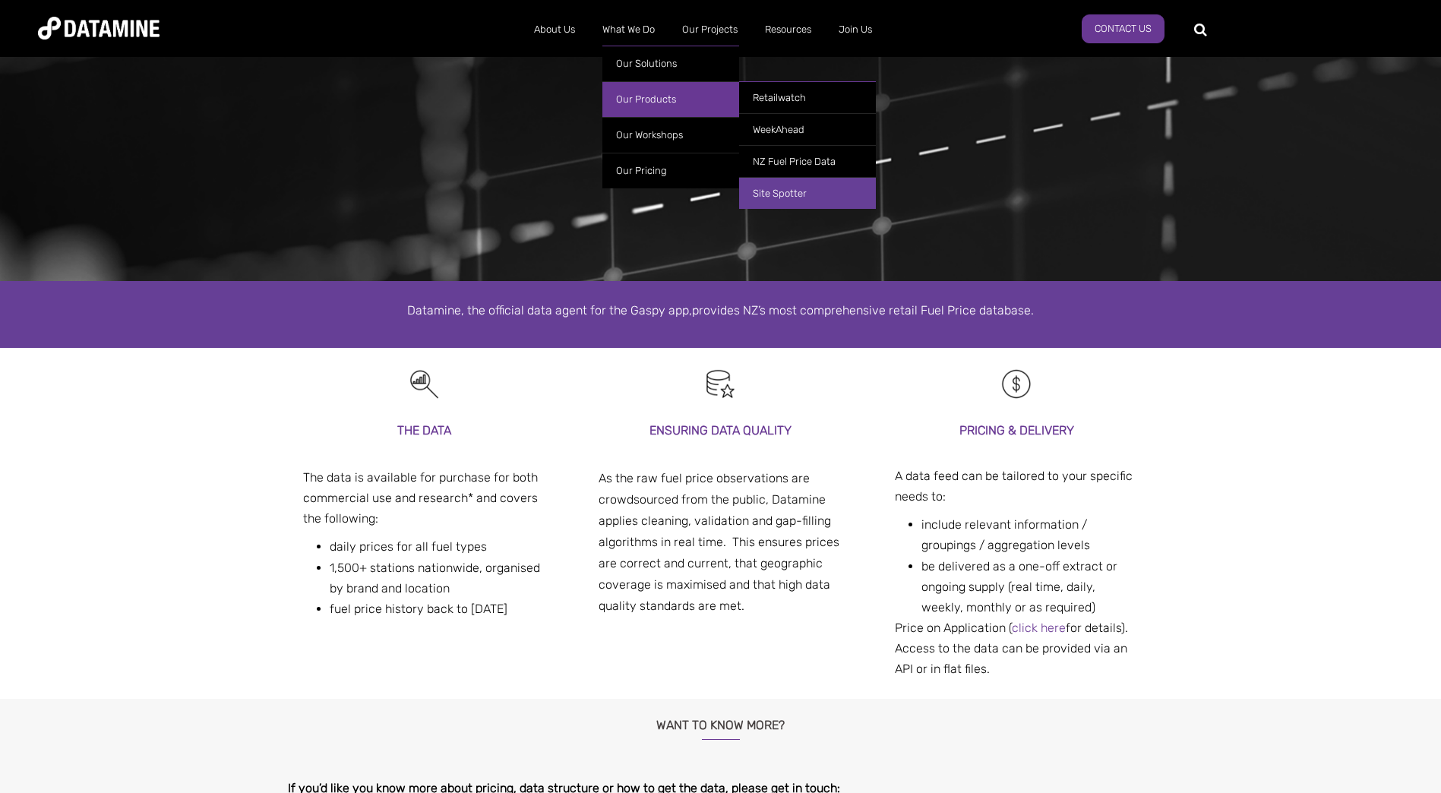
click at [775, 194] on link "Site Spotter" at bounding box center [807, 193] width 137 height 32
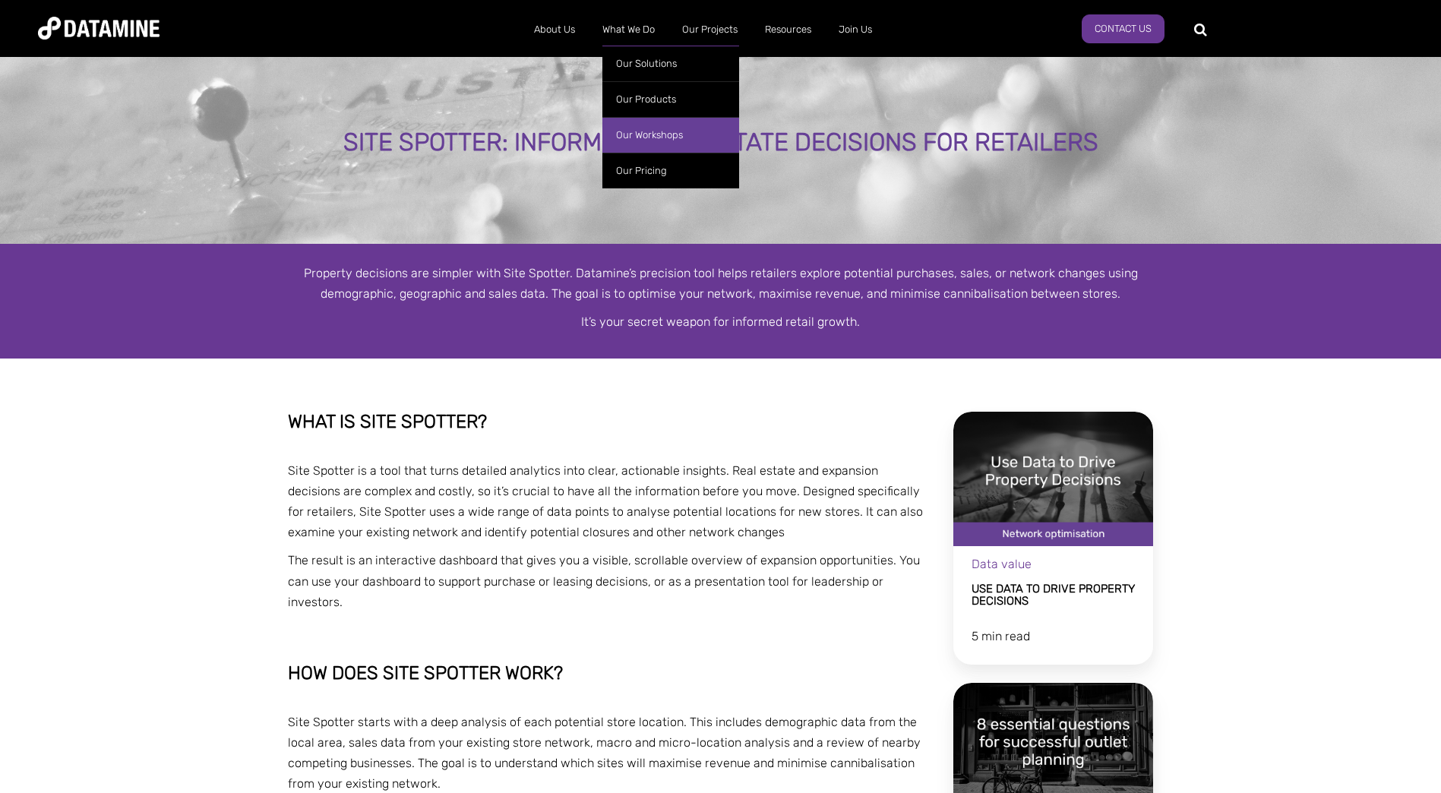
click at [639, 142] on link "Our Workshops" at bounding box center [670, 135] width 137 height 36
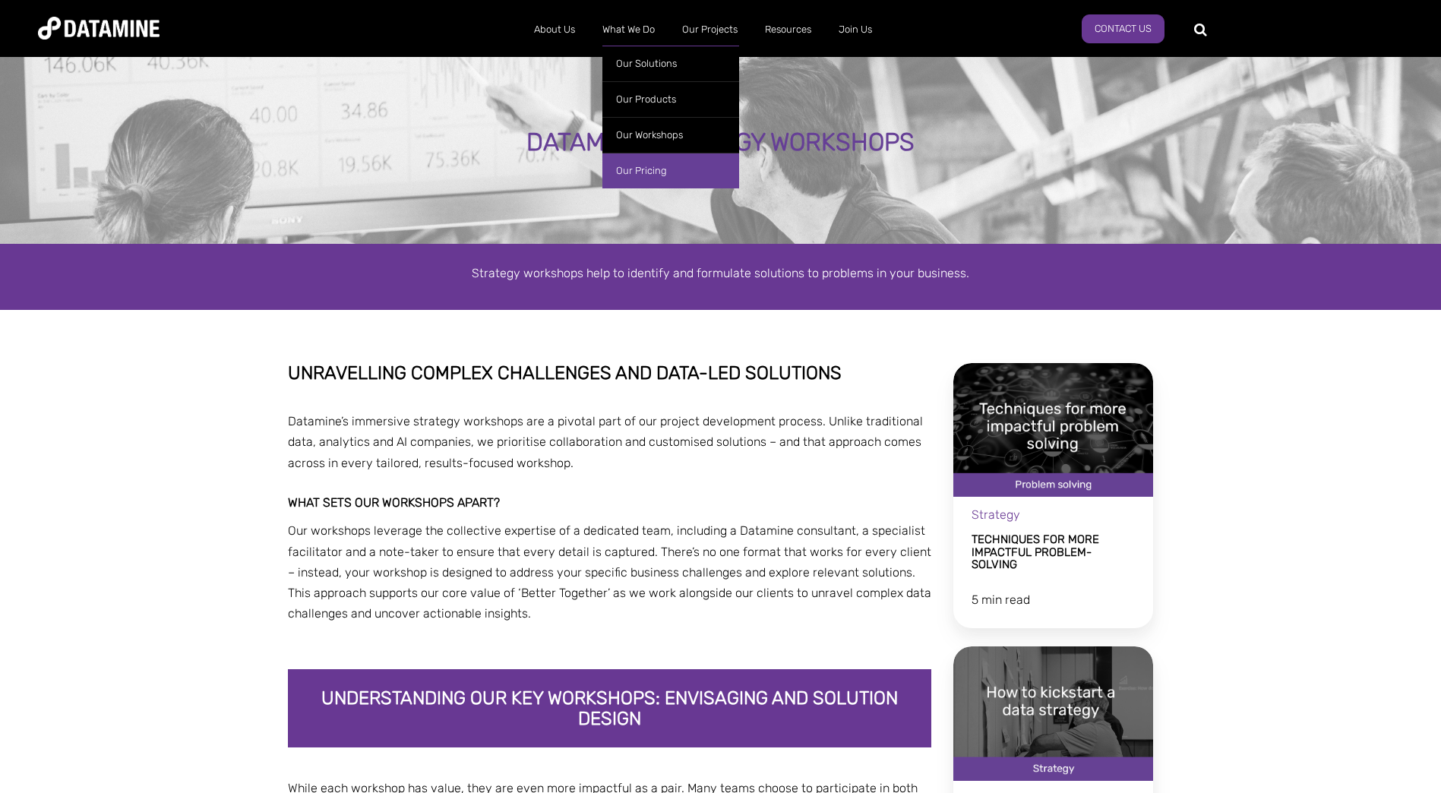
click at [649, 160] on link "Our Pricing" at bounding box center [670, 171] width 137 height 36
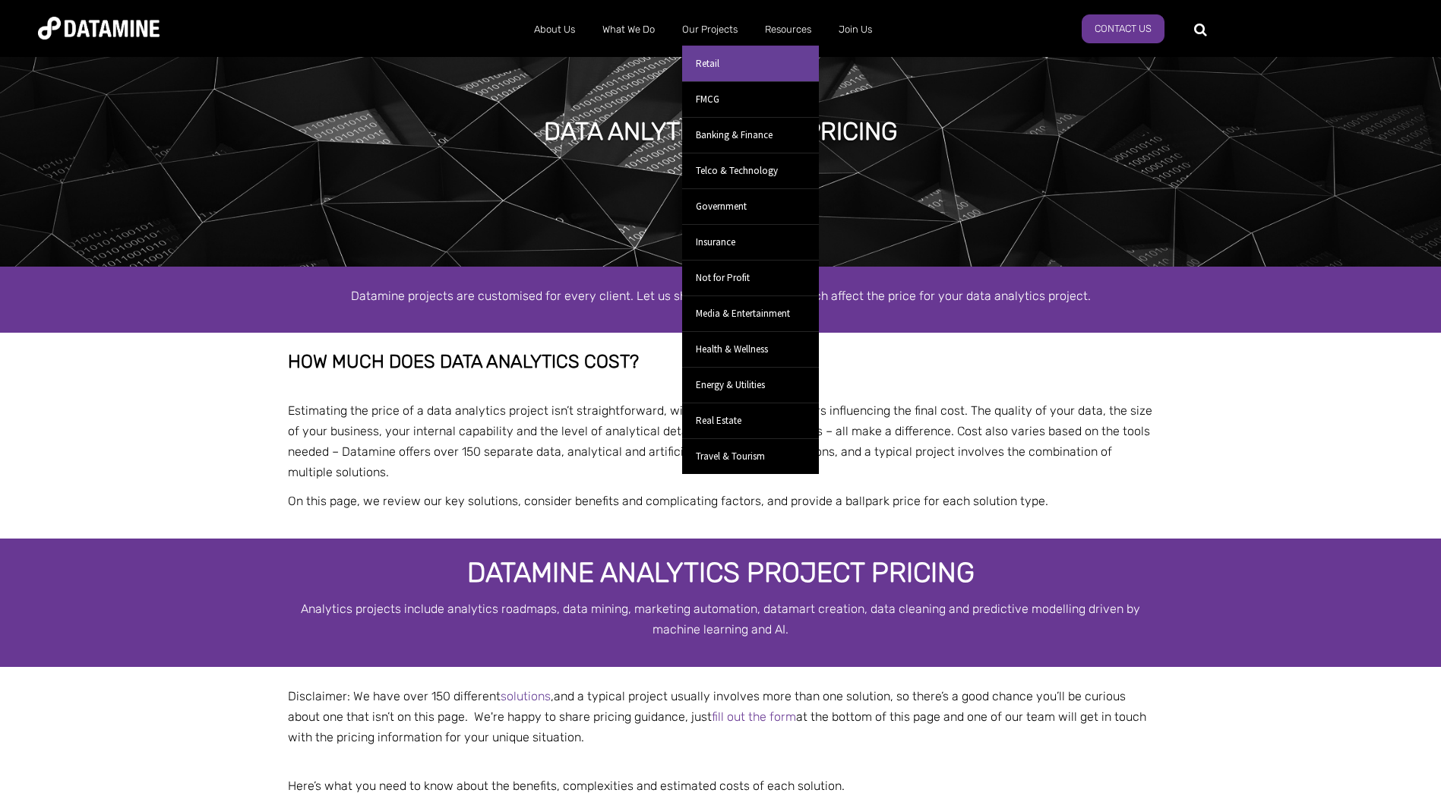
click at [703, 58] on link "Retail" at bounding box center [750, 64] width 137 height 36
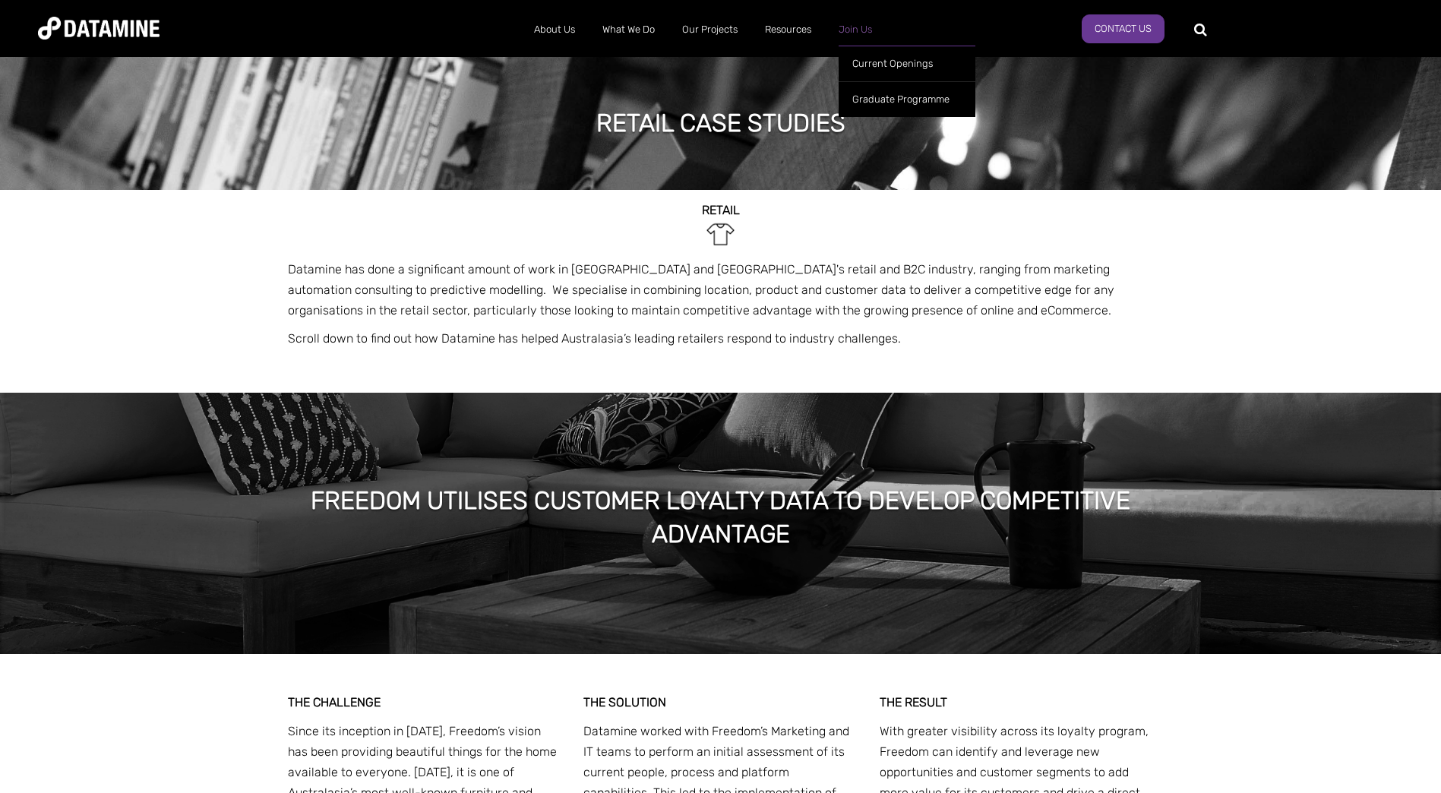
click at [851, 25] on link "Join Us" at bounding box center [855, 29] width 61 height 39
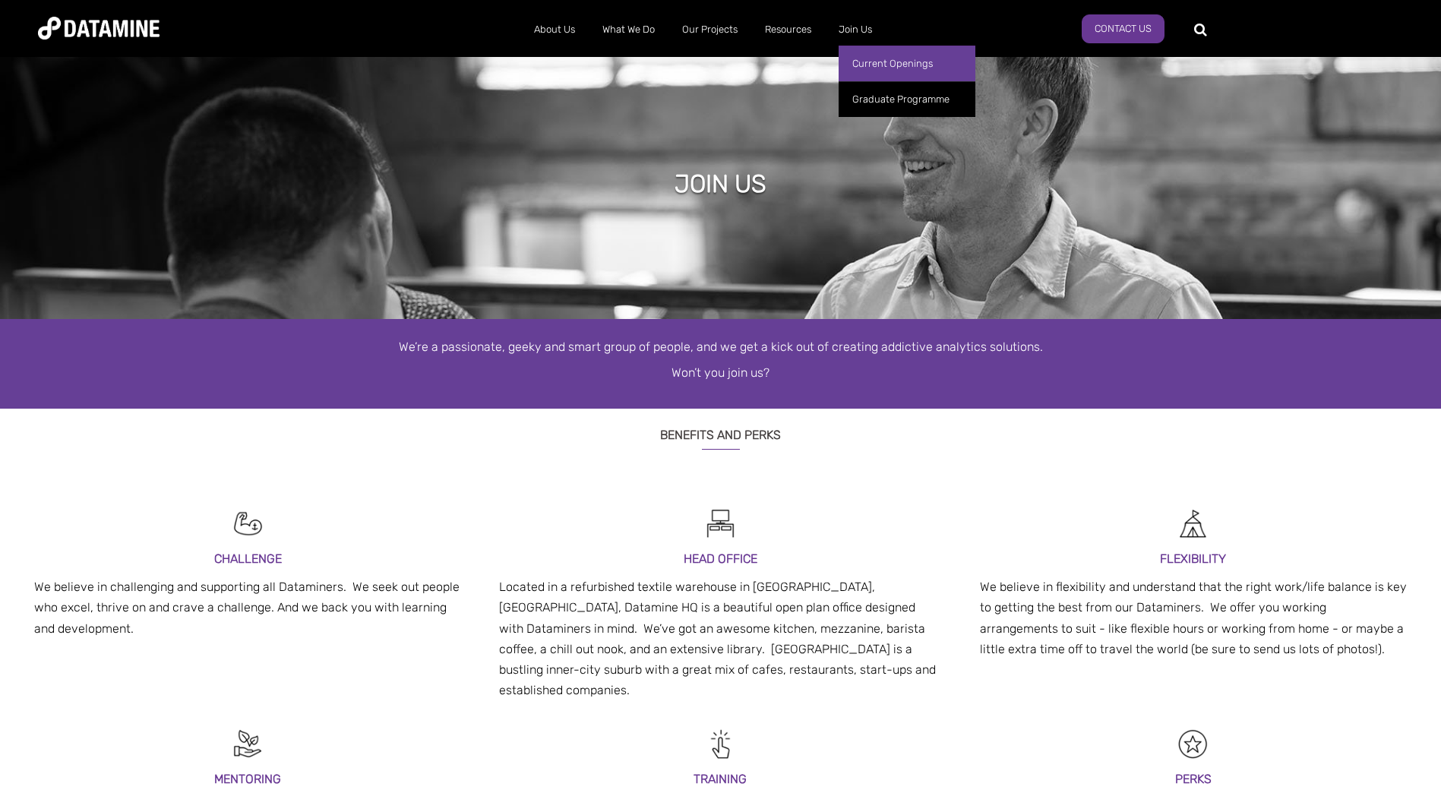
click at [881, 74] on link "Current Openings" at bounding box center [906, 64] width 137 height 36
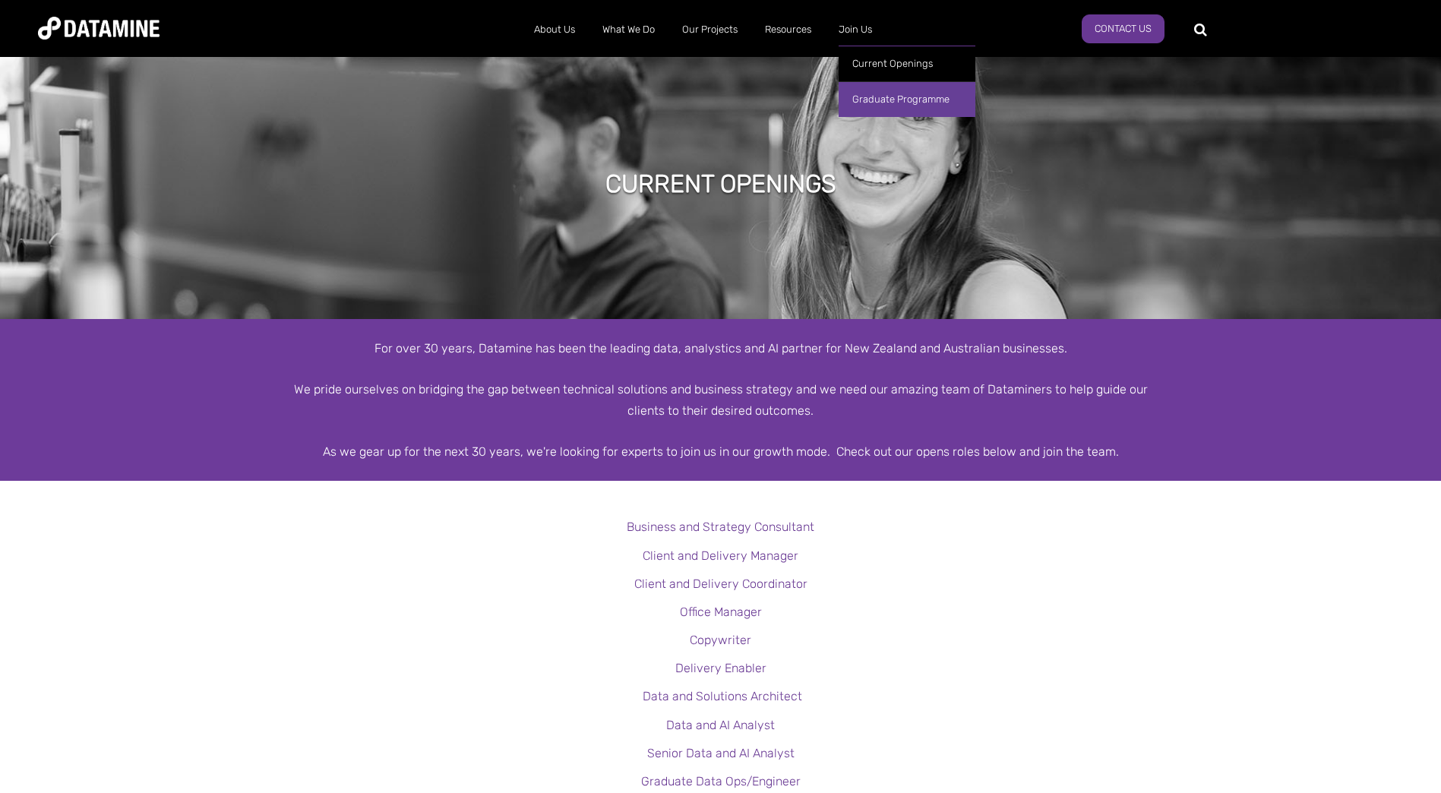
click at [889, 93] on link "Graduate Programme" at bounding box center [906, 99] width 137 height 36
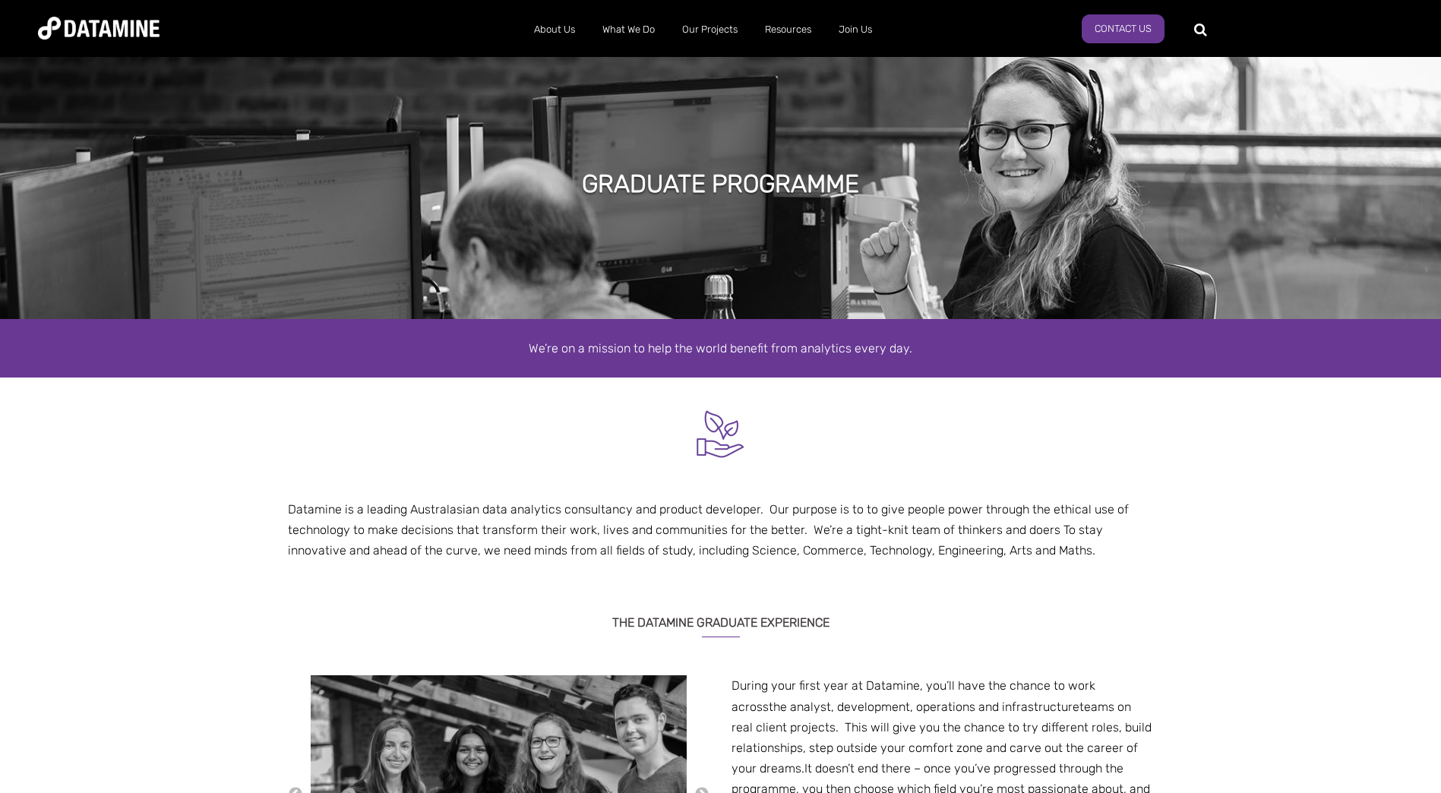
click at [294, 147] on div "GRADUATE Programme" at bounding box center [720, 186] width 1441 height 266
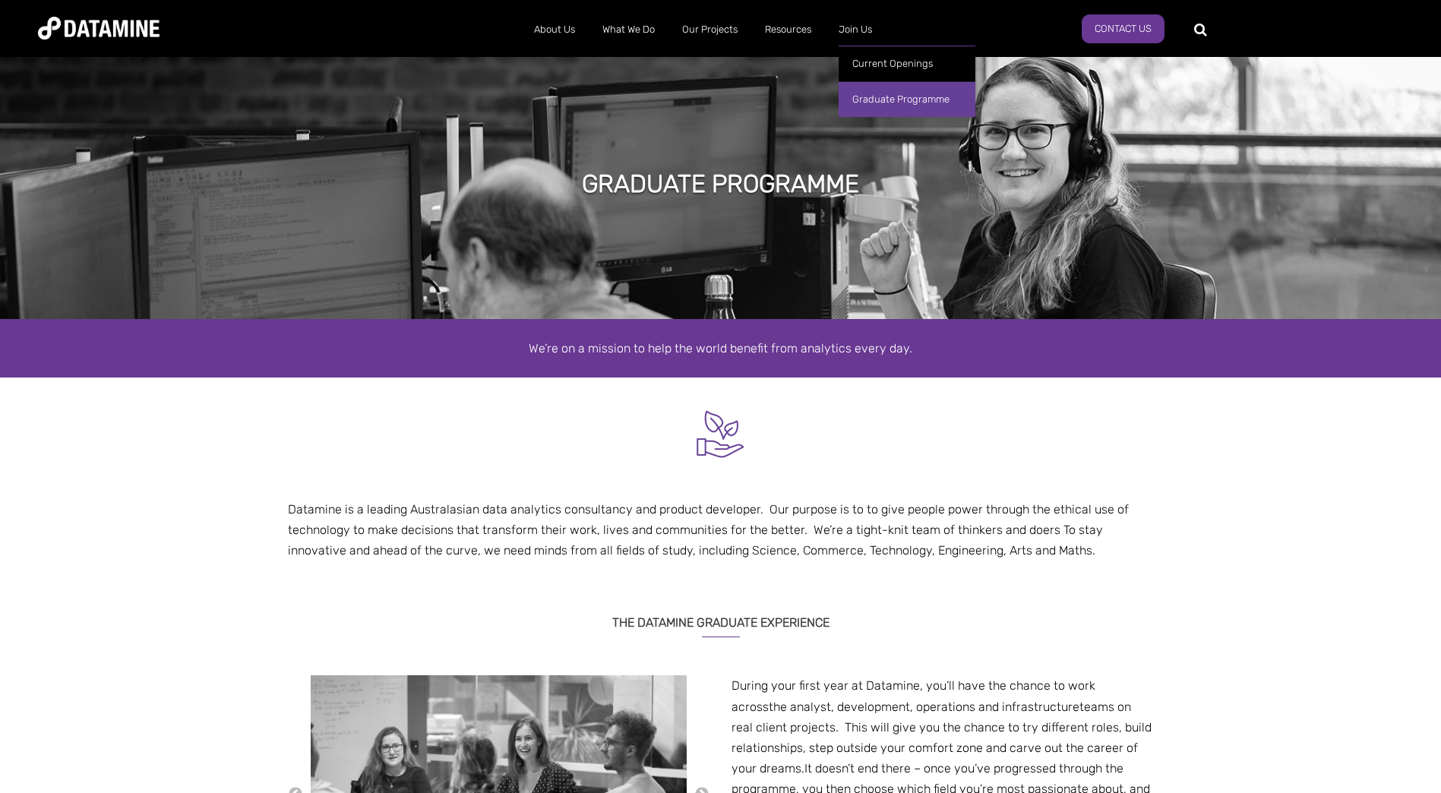
click at [885, 92] on link "Graduate Programme" at bounding box center [906, 99] width 137 height 36
